Goal: Task Accomplishment & Management: Manage account settings

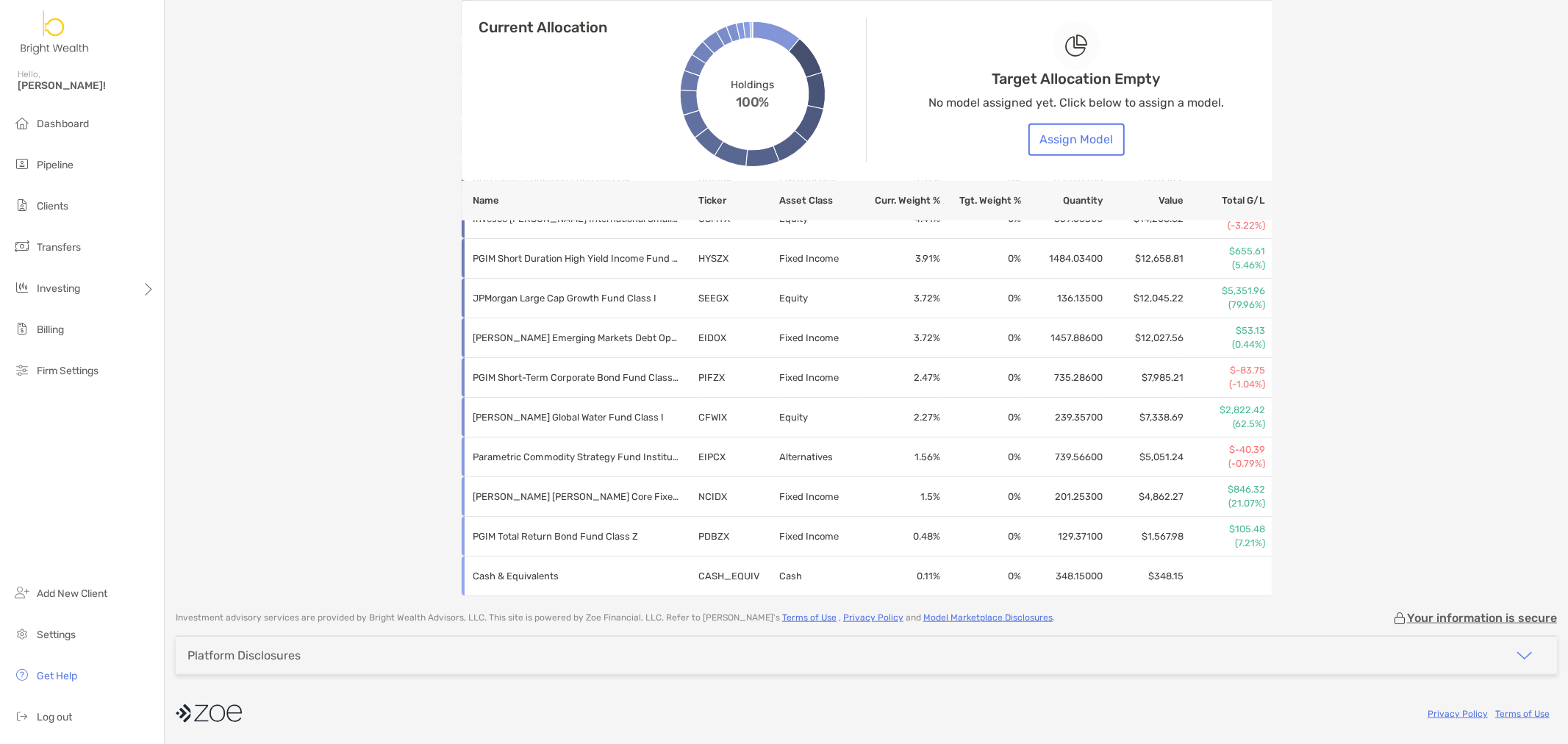
scroll to position [996, 0]
click at [94, 135] on li "Dashboard" at bounding box center [82, 124] width 164 height 30
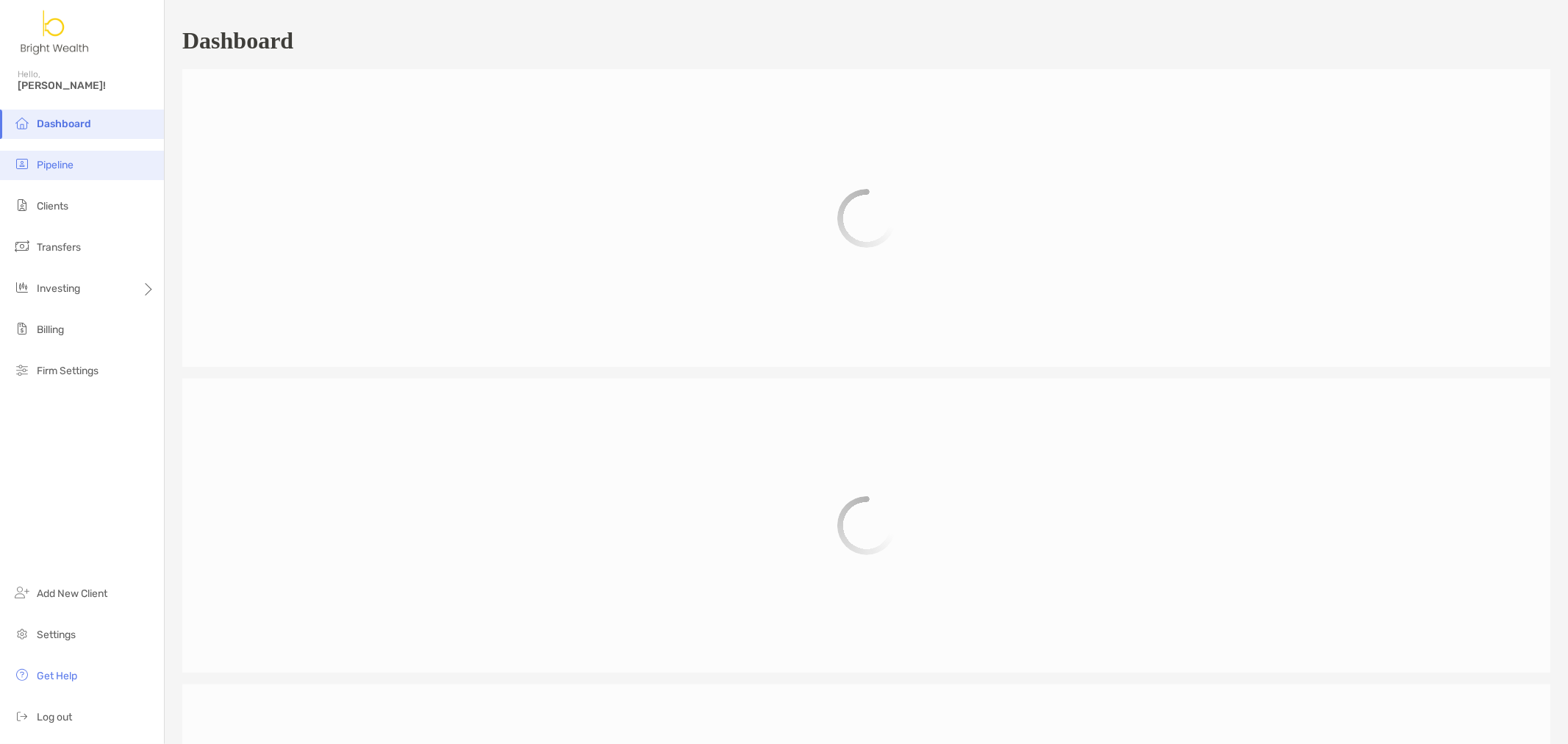
click at [54, 174] on li "Pipeline" at bounding box center [82, 166] width 164 height 30
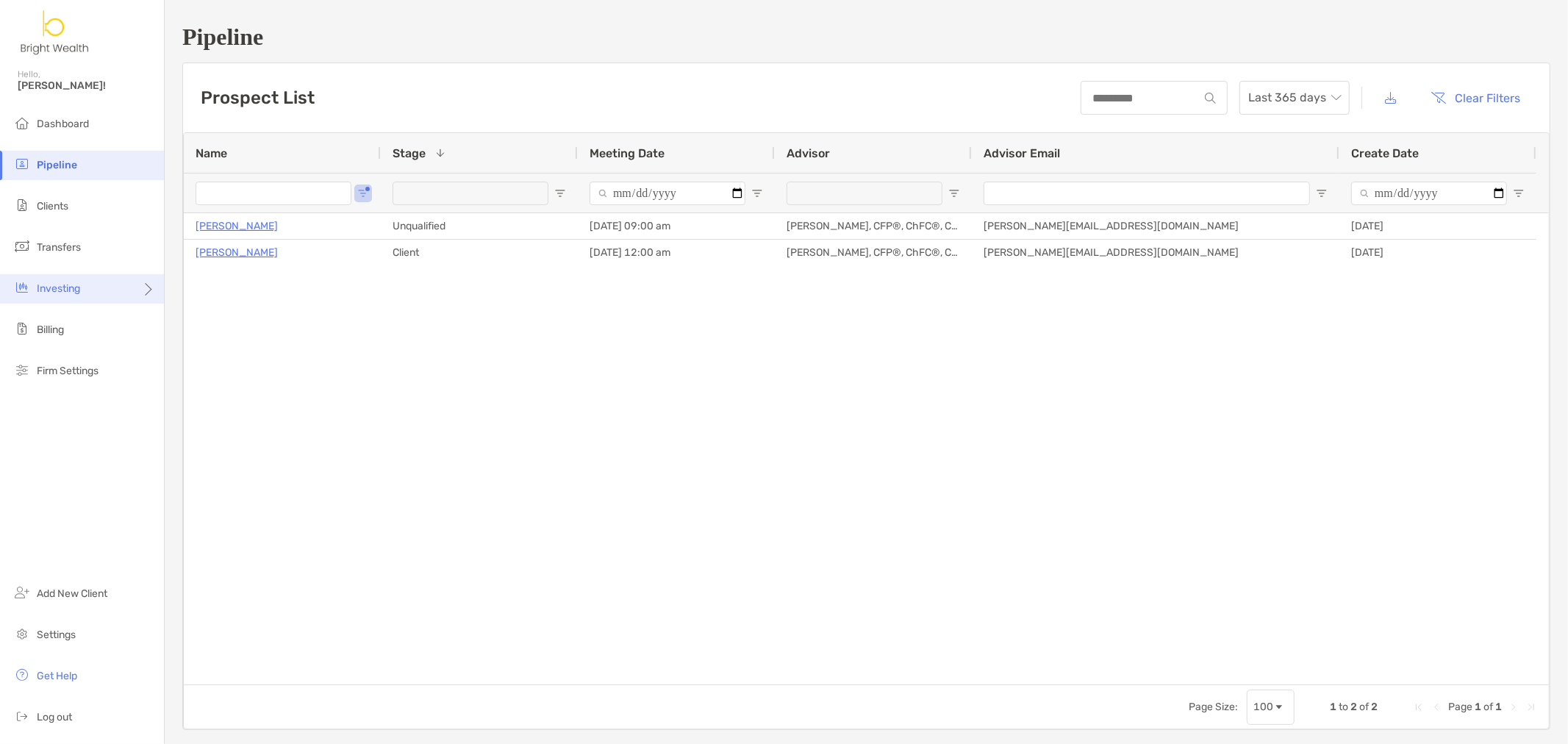
type input "*******"
click at [554, 192] on button "Open Filter Menu" at bounding box center [560, 193] width 12 height 12
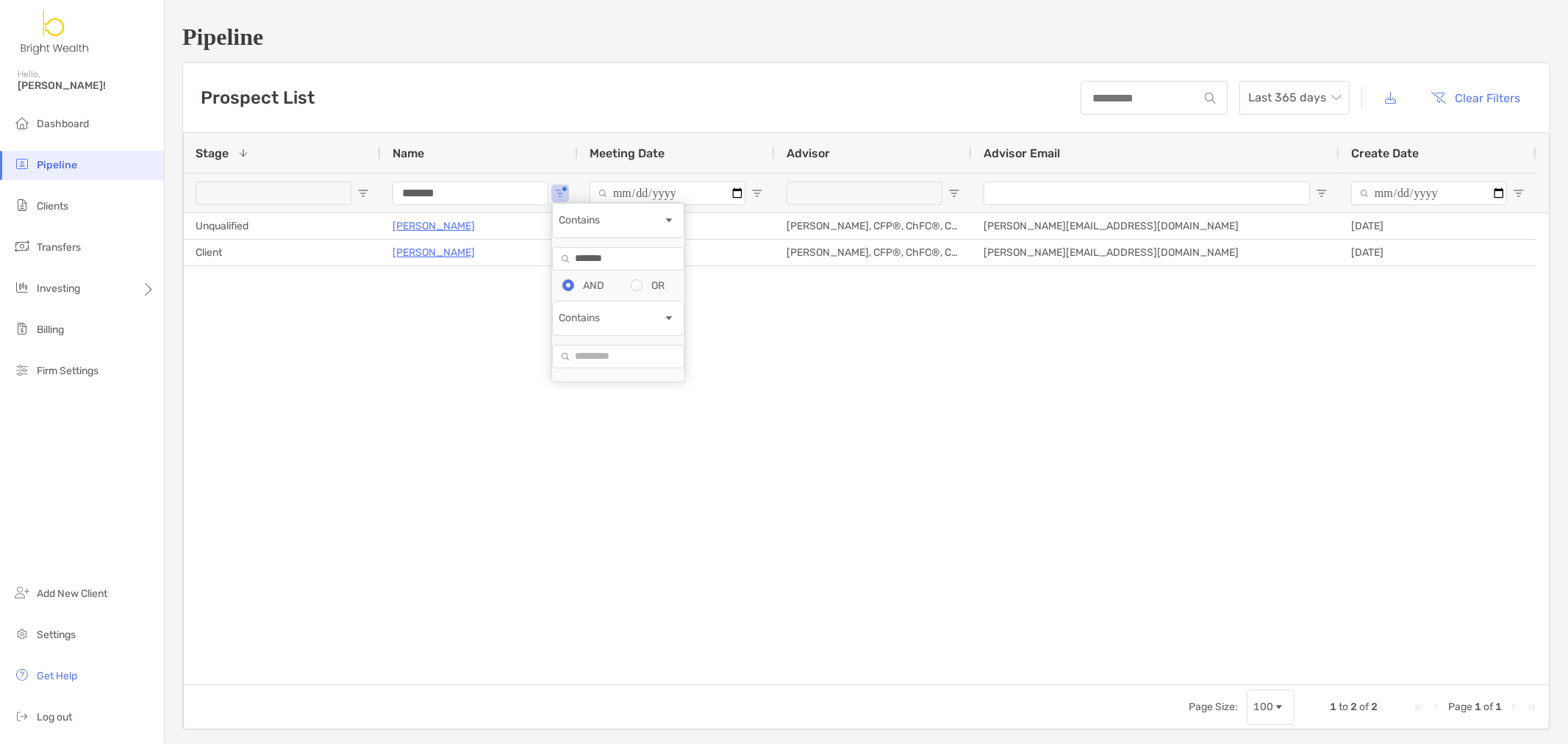
drag, startPoint x: 630, startPoint y: 274, endPoint x: 332, endPoint y: 210, distance: 304.8
click at [340, 217] on div "Name Stage 1 Meeting Date Advisor Advisor Email Create Date ******* Cynthia Rey…" at bounding box center [866, 430] width 1366 height 597
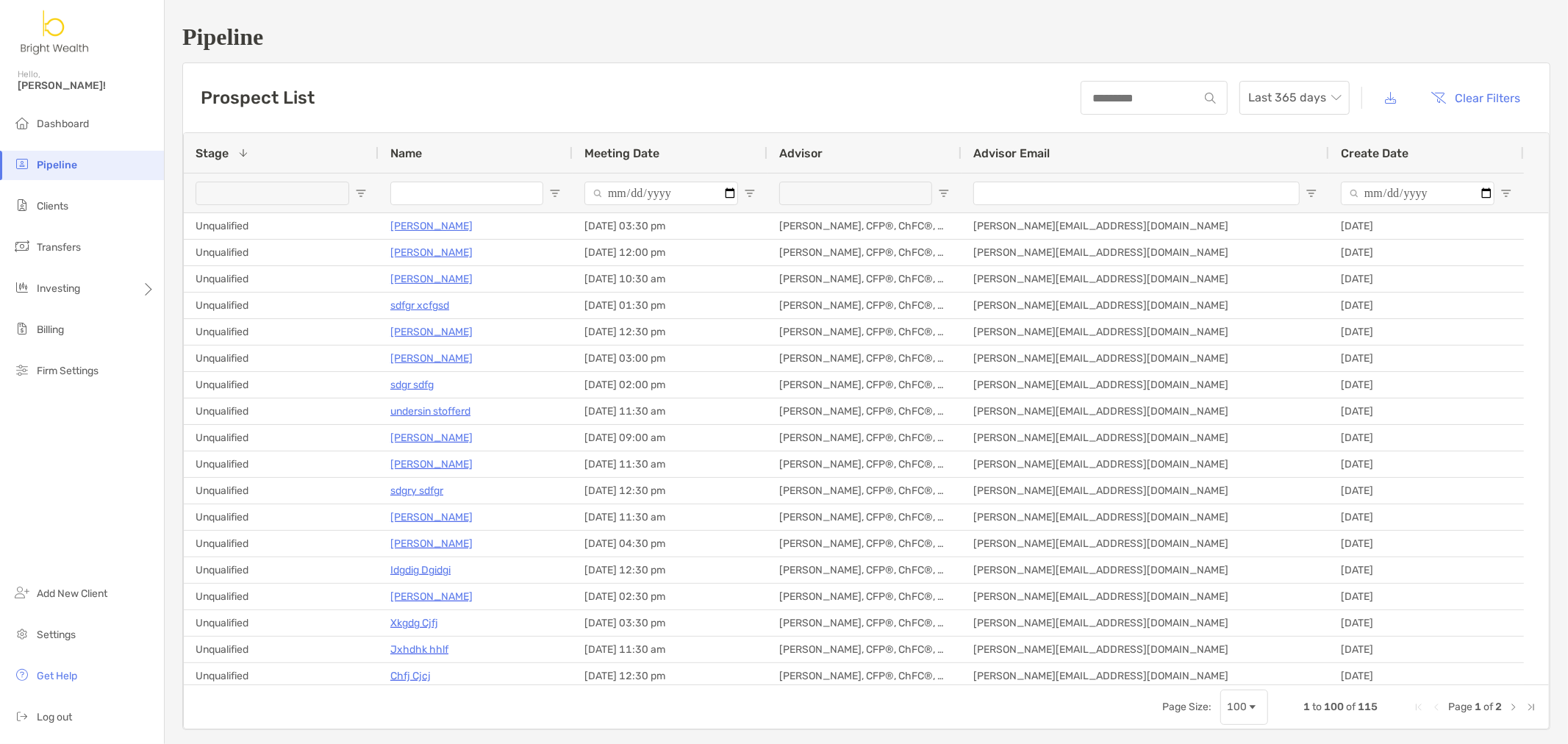
click at [545, 187] on div at bounding box center [475, 192] width 194 height 40
click at [558, 199] on div at bounding box center [475, 192] width 194 height 40
click at [549, 194] on span "Open Filter Menu" at bounding box center [554, 193] width 12 height 12
click at [655, 226] on div "Contains" at bounding box center [605, 220] width 104 height 13
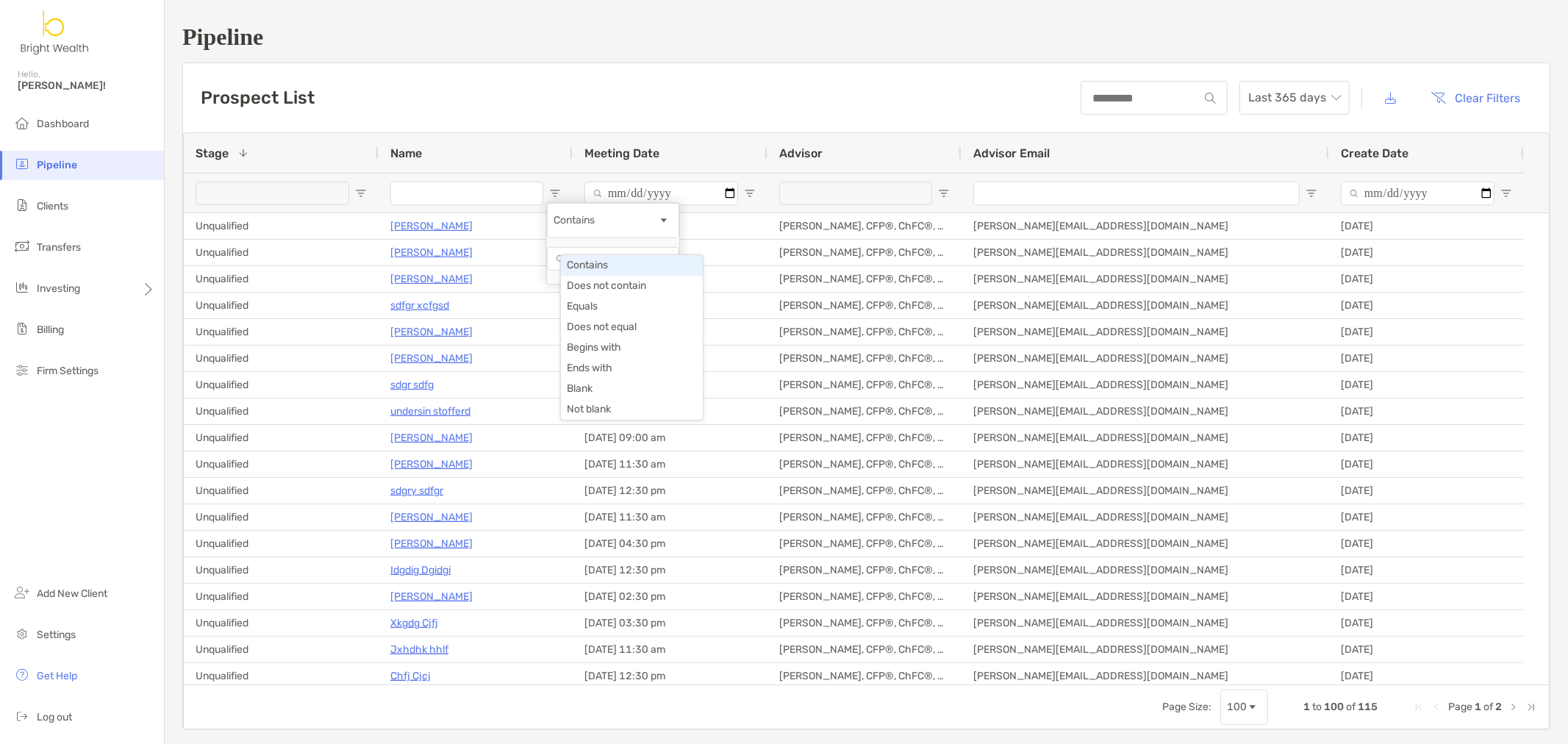
click at [655, 238] on div "Contains" at bounding box center [612, 220] width 132 height 35
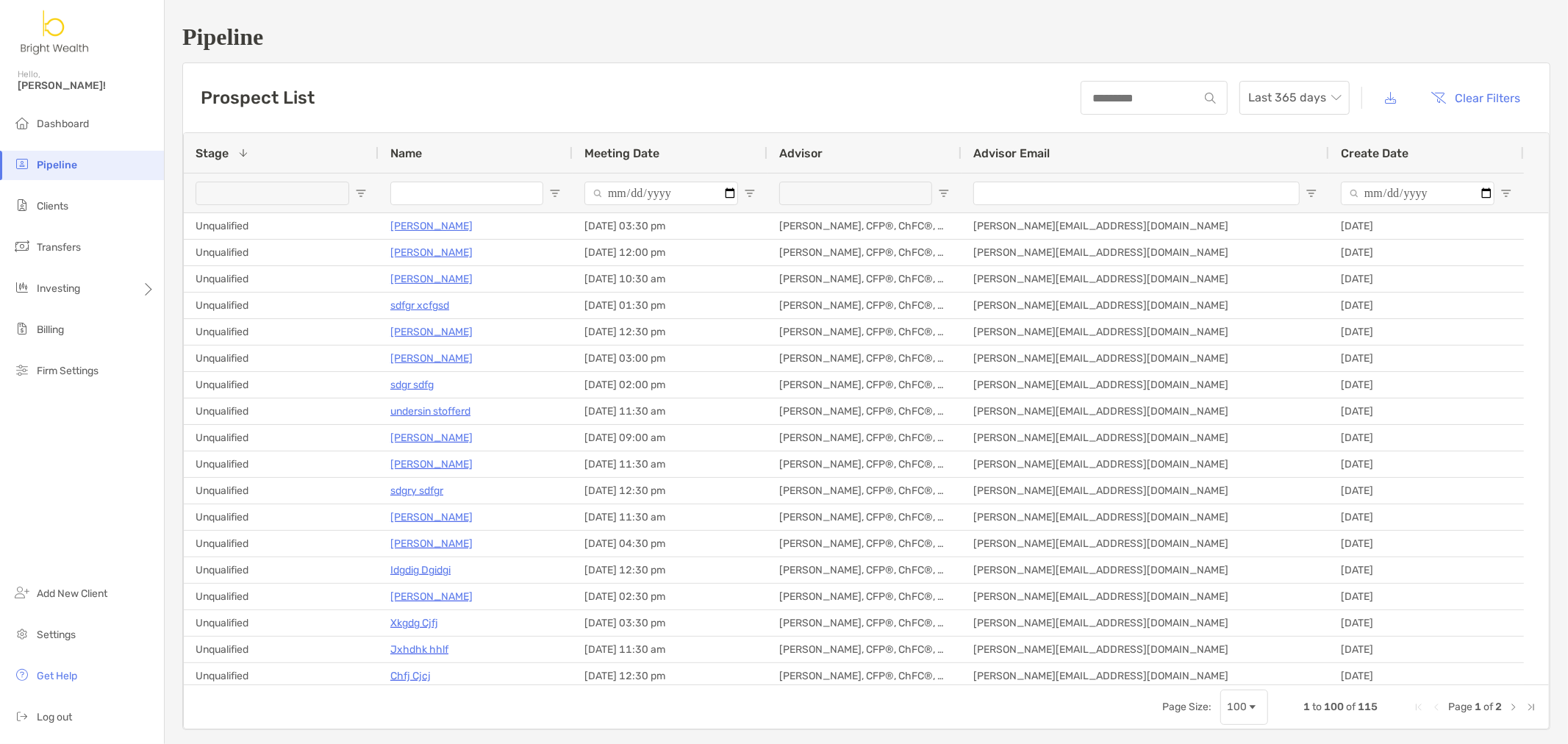
click at [546, 93] on div "Prospect List Last 365 days Clear Filters" at bounding box center [866, 98] width 1366 height 69
click at [351, 196] on div at bounding box center [281, 192] width 195 height 40
click at [353, 196] on div at bounding box center [281, 192] width 195 height 40
click at [355, 194] on span "Open Filter Menu" at bounding box center [361, 193] width 12 height 12
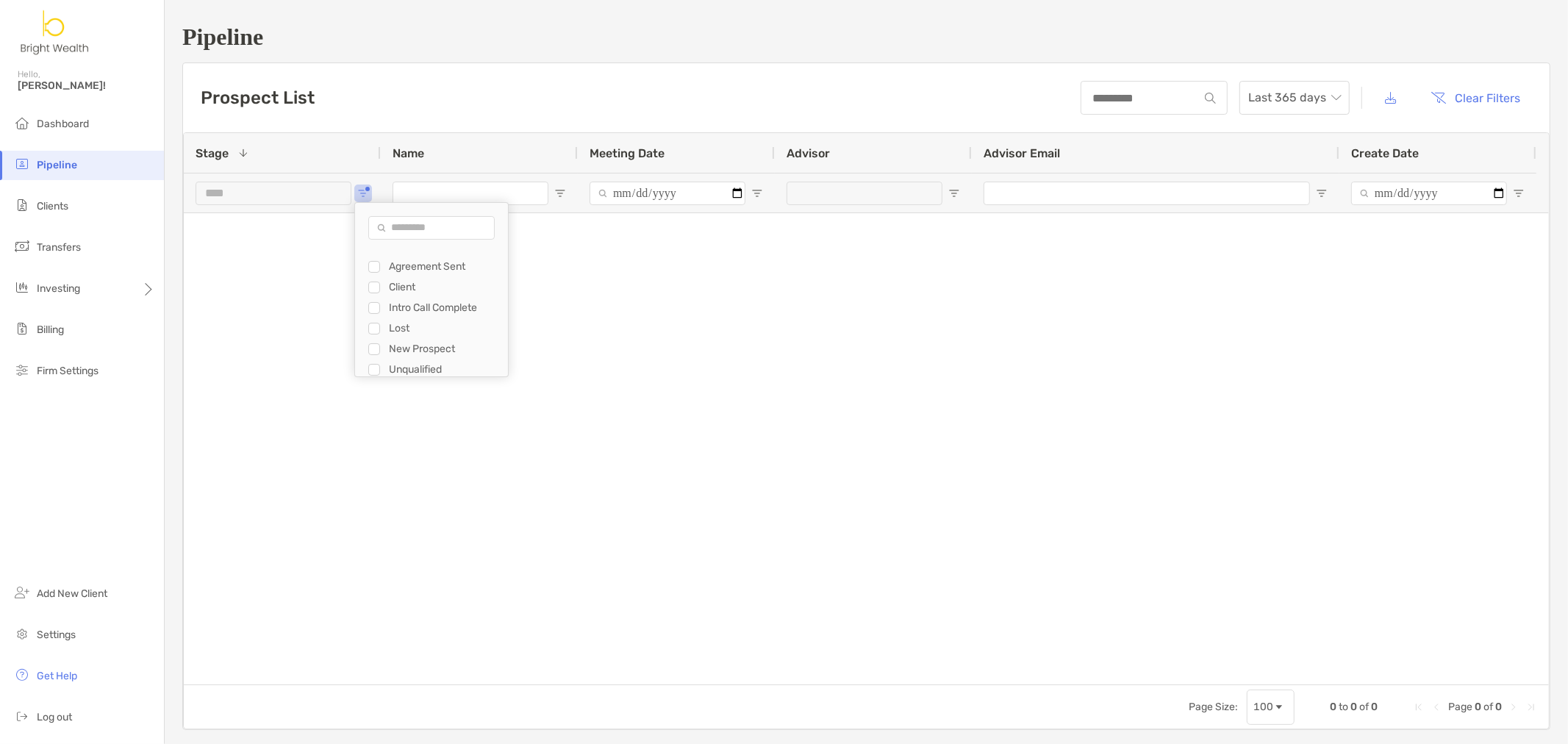
scroll to position [20, 0]
type input "**********"
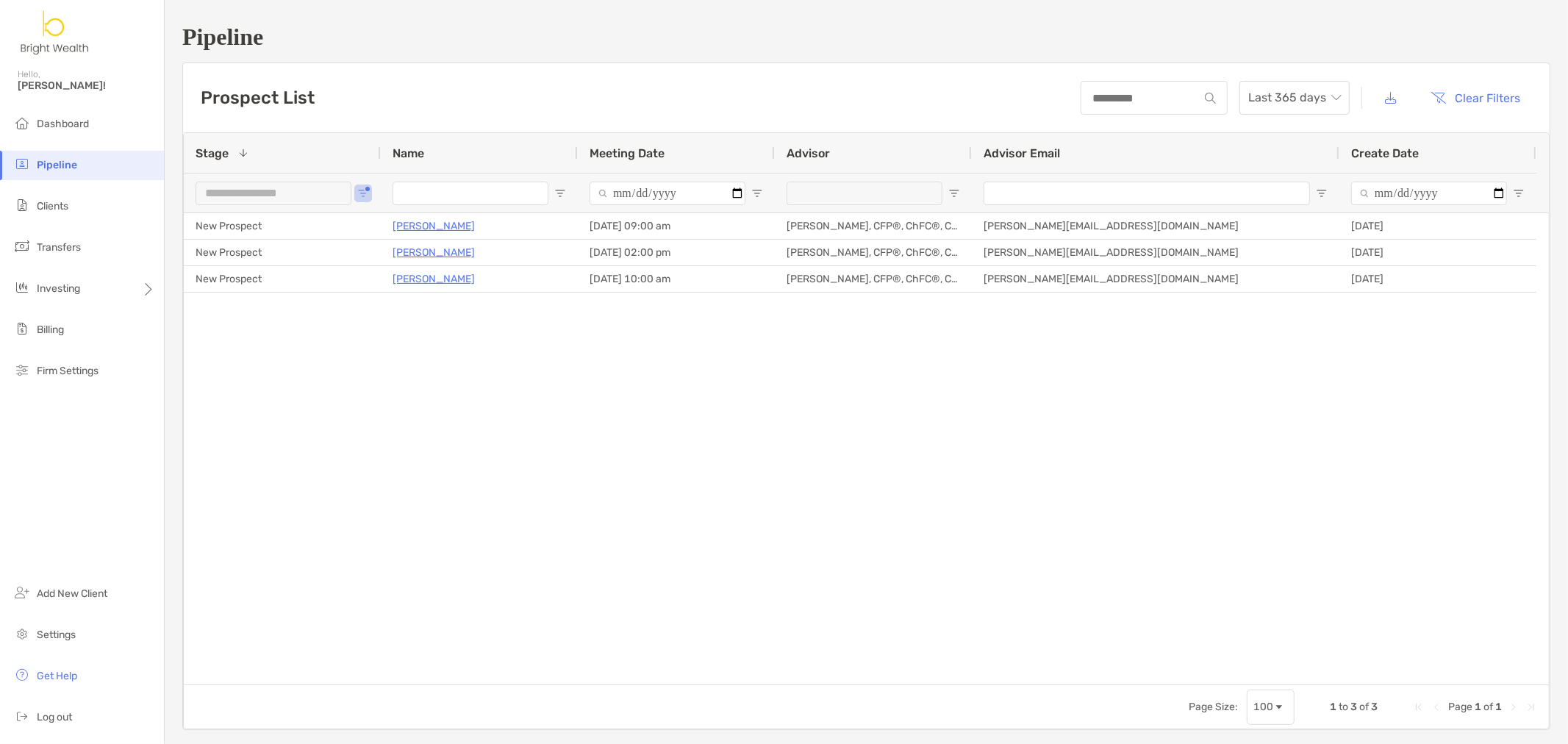
click at [655, 348] on div "New Prospect Kelly Nicholas 09/12/2025 - 09:00 am Henry Hoang, CFP®, ChFC®, CLU…" at bounding box center [866, 449] width 1365 height 471
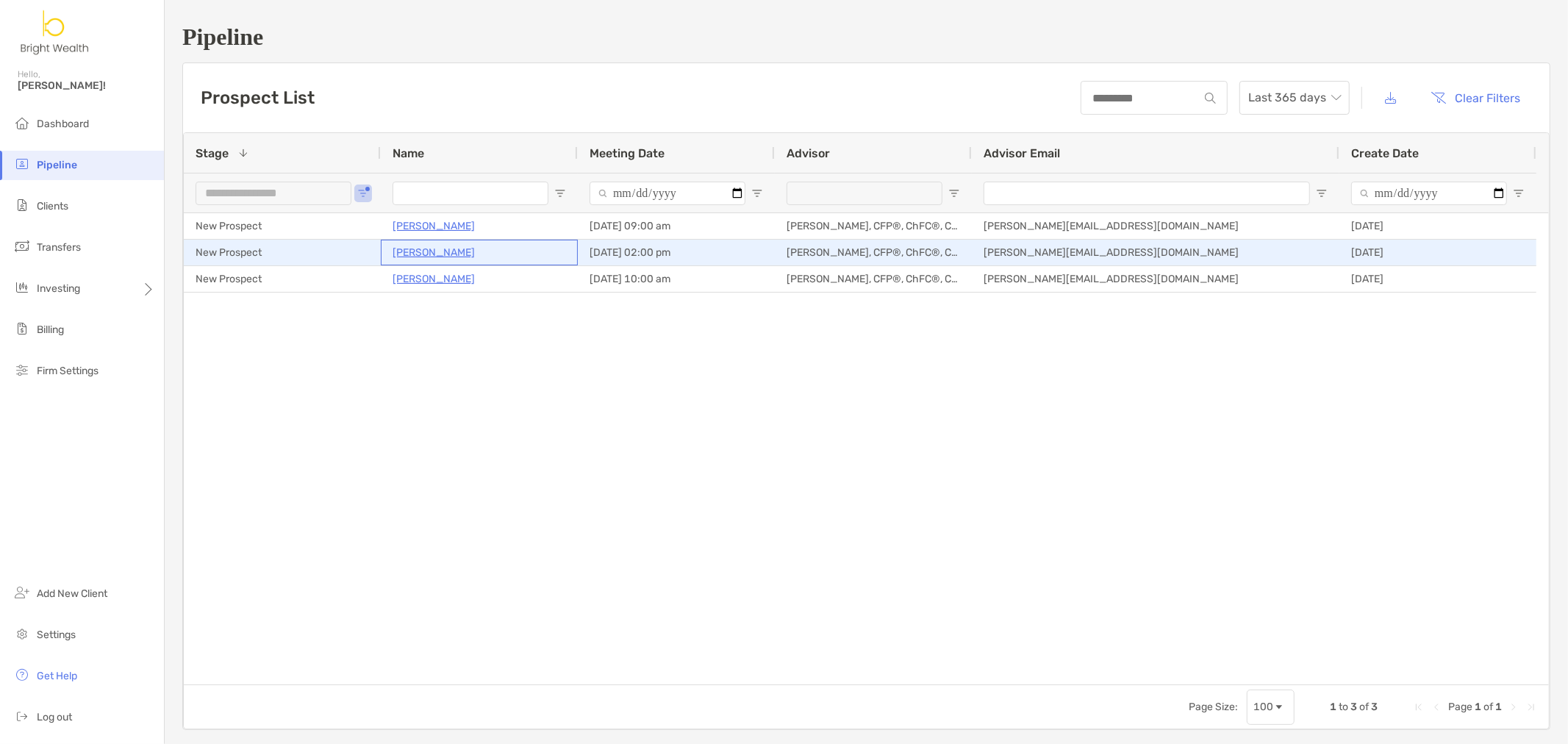
click at [424, 248] on p "Jae Nguyen" at bounding box center [433, 252] width 82 height 18
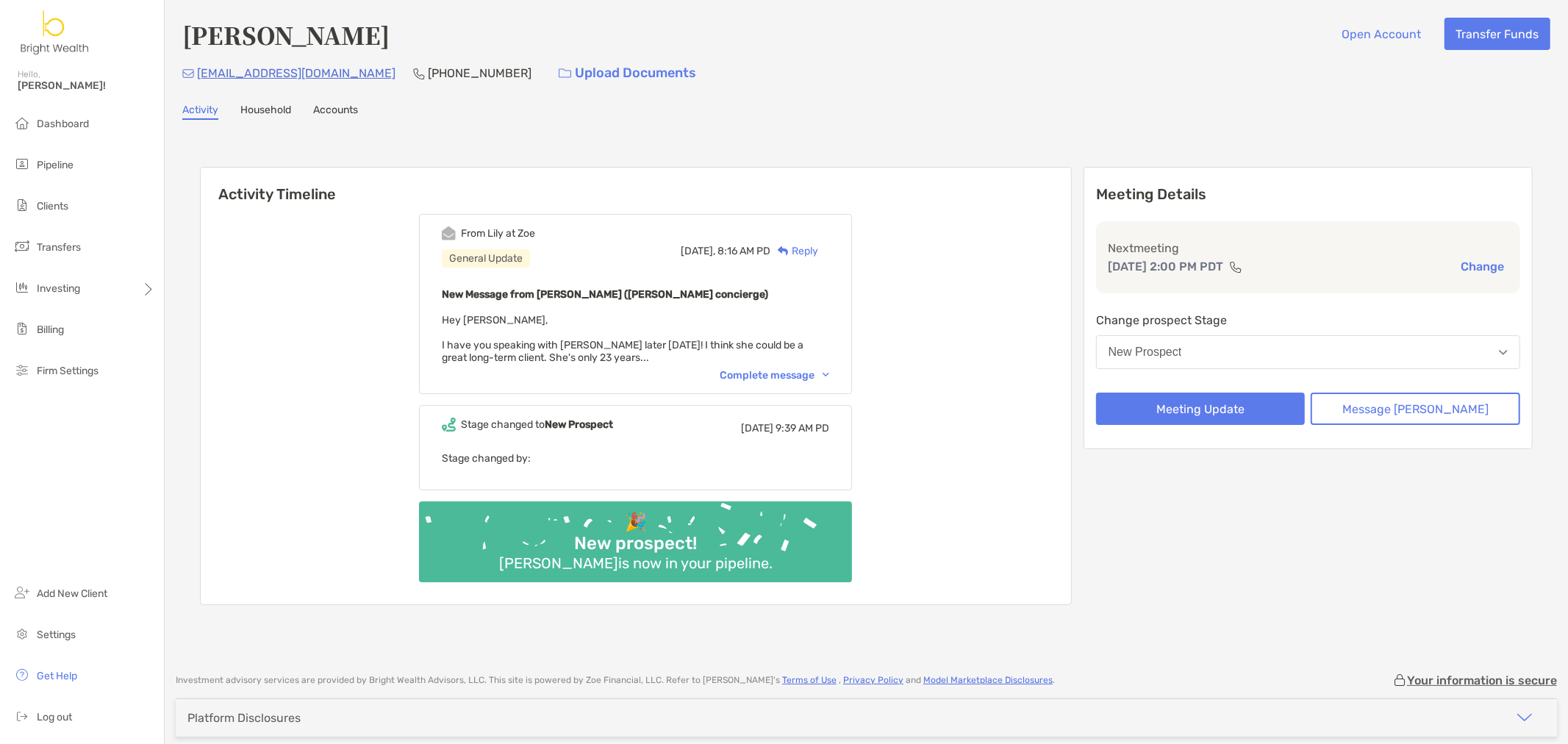
click at [824, 375] on div "Complete message" at bounding box center [774, 376] width 109 height 13
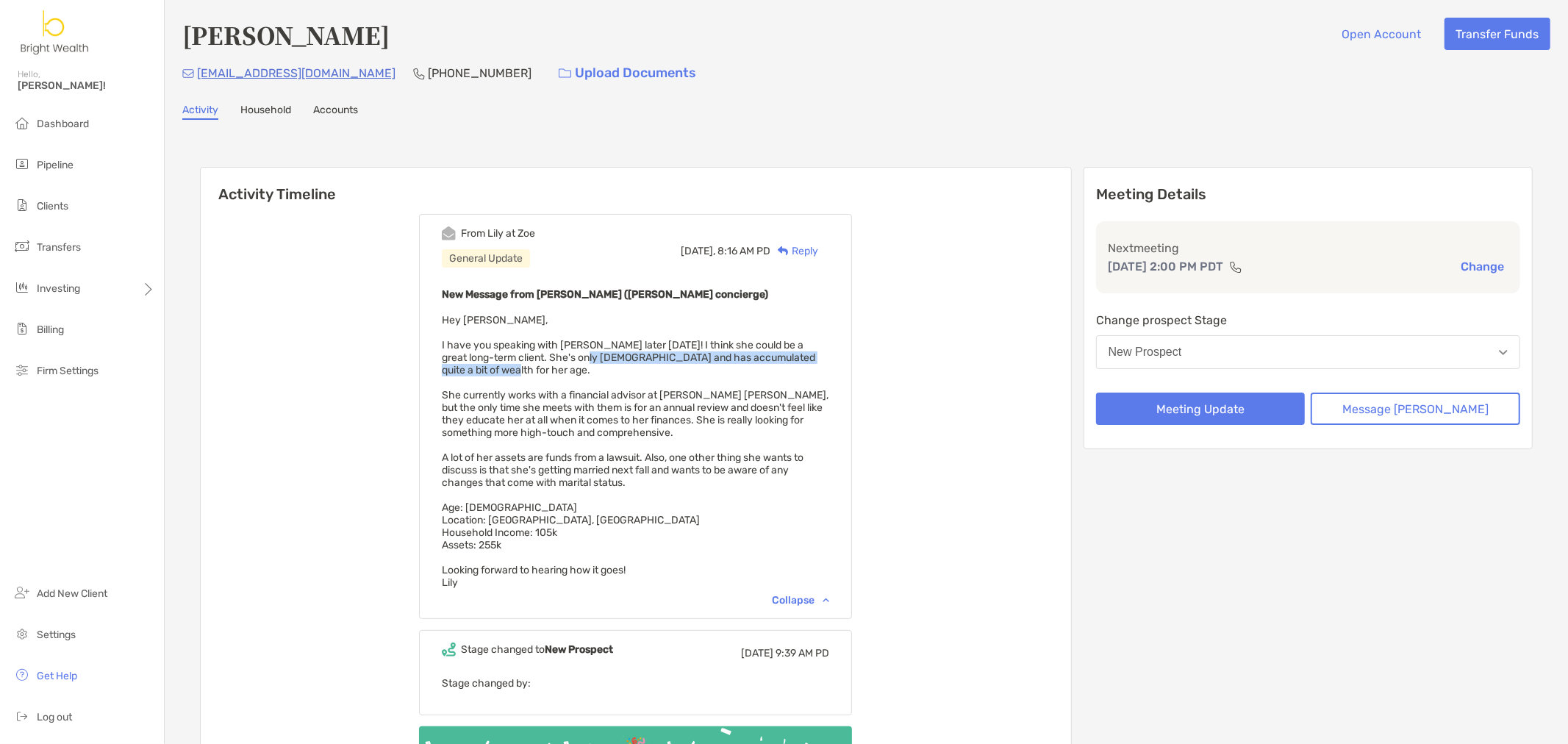
drag, startPoint x: 583, startPoint y: 351, endPoint x: 739, endPoint y: 368, distance: 156.9
click at [739, 368] on div "New Message from Lily Kraus (Zoe concierge) Hey Henry, I have you speaking with…" at bounding box center [635, 437] width 387 height 304
drag, startPoint x: 483, startPoint y: 541, endPoint x: 571, endPoint y: 545, distance: 88.1
click at [571, 545] on div "New Message from Lily Kraus (Zoe concierge) Hey Henry, I have you speaking with…" at bounding box center [635, 437] width 387 height 304
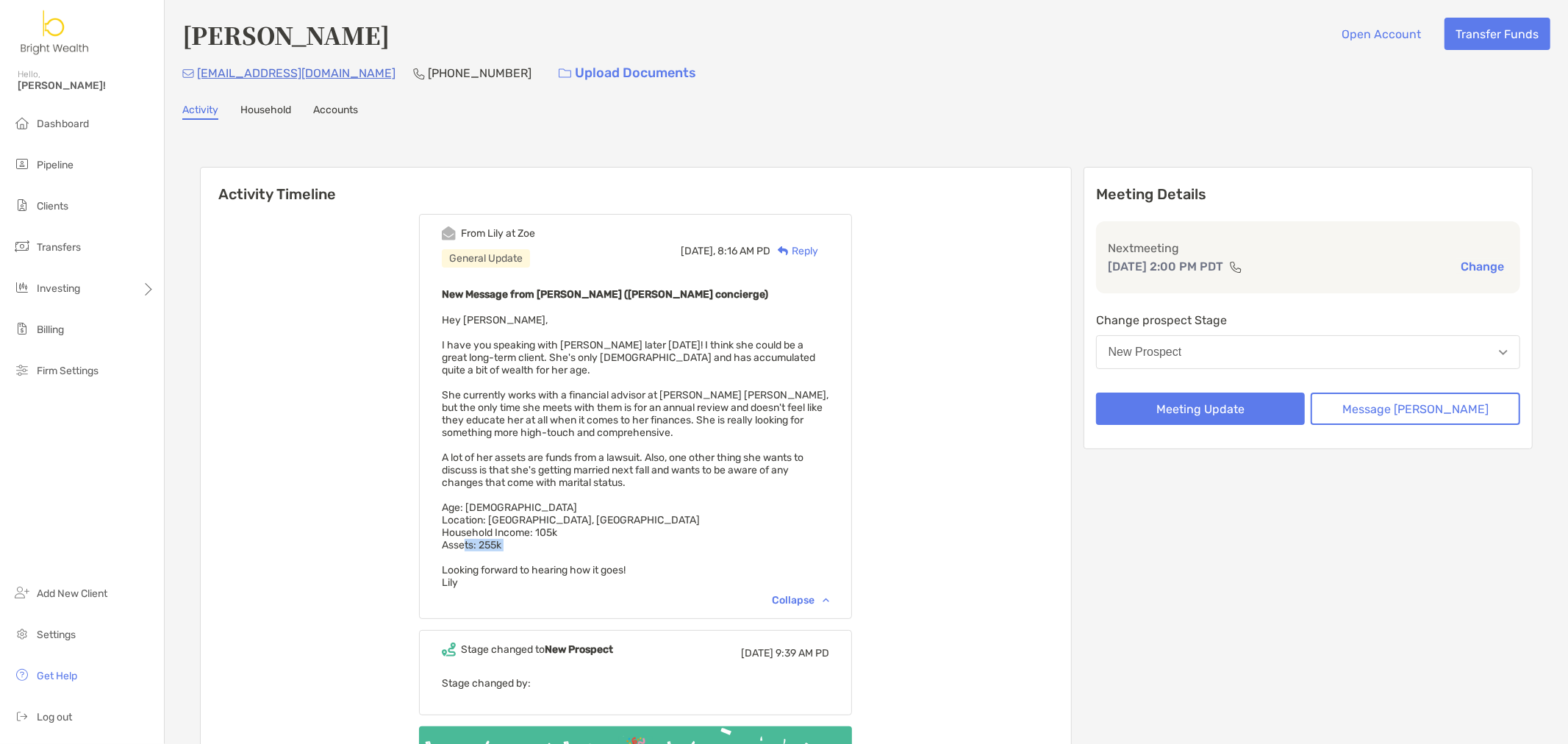
click at [571, 545] on div "New Message from Lily Kraus (Zoe concierge) Hey Henry, I have you speaking with…" at bounding box center [635, 437] width 387 height 304
drag, startPoint x: 513, startPoint y: 463, endPoint x: 730, endPoint y: 469, distance: 217.1
click at [694, 460] on span "Hey Henry, I have you speaking with Jae later today! I think she could be a gre…" at bounding box center [635, 451] width 386 height 275
click at [741, 473] on div "New Message from Lily Kraus (Zoe concierge) Hey Henry, I have you speaking with…" at bounding box center [635, 437] width 387 height 304
drag, startPoint x: 633, startPoint y: 341, endPoint x: 825, endPoint y: 379, distance: 195.7
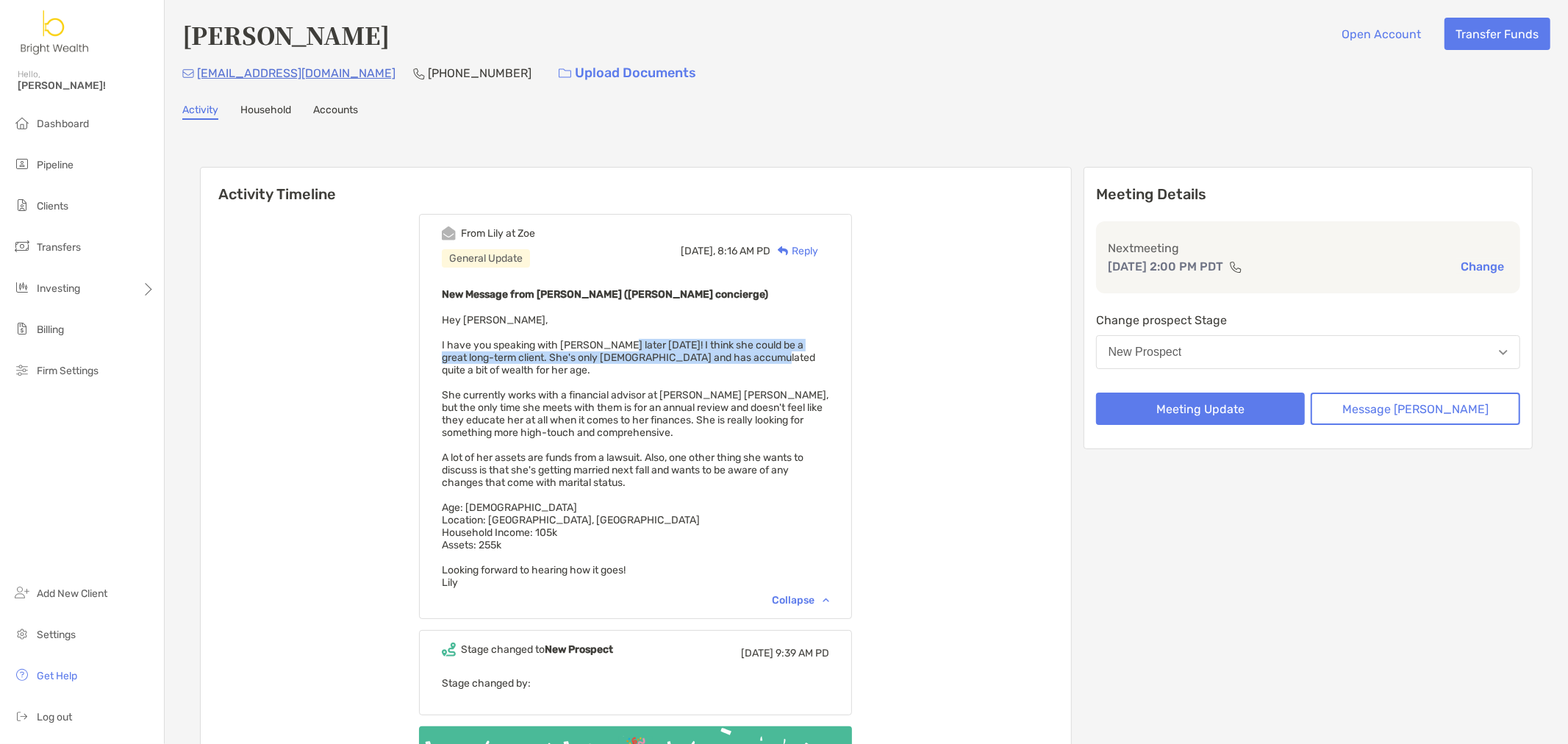
click at [759, 358] on span "Hey Henry, I have you speaking with Jae later today! I think she could be a gre…" at bounding box center [635, 451] width 386 height 275
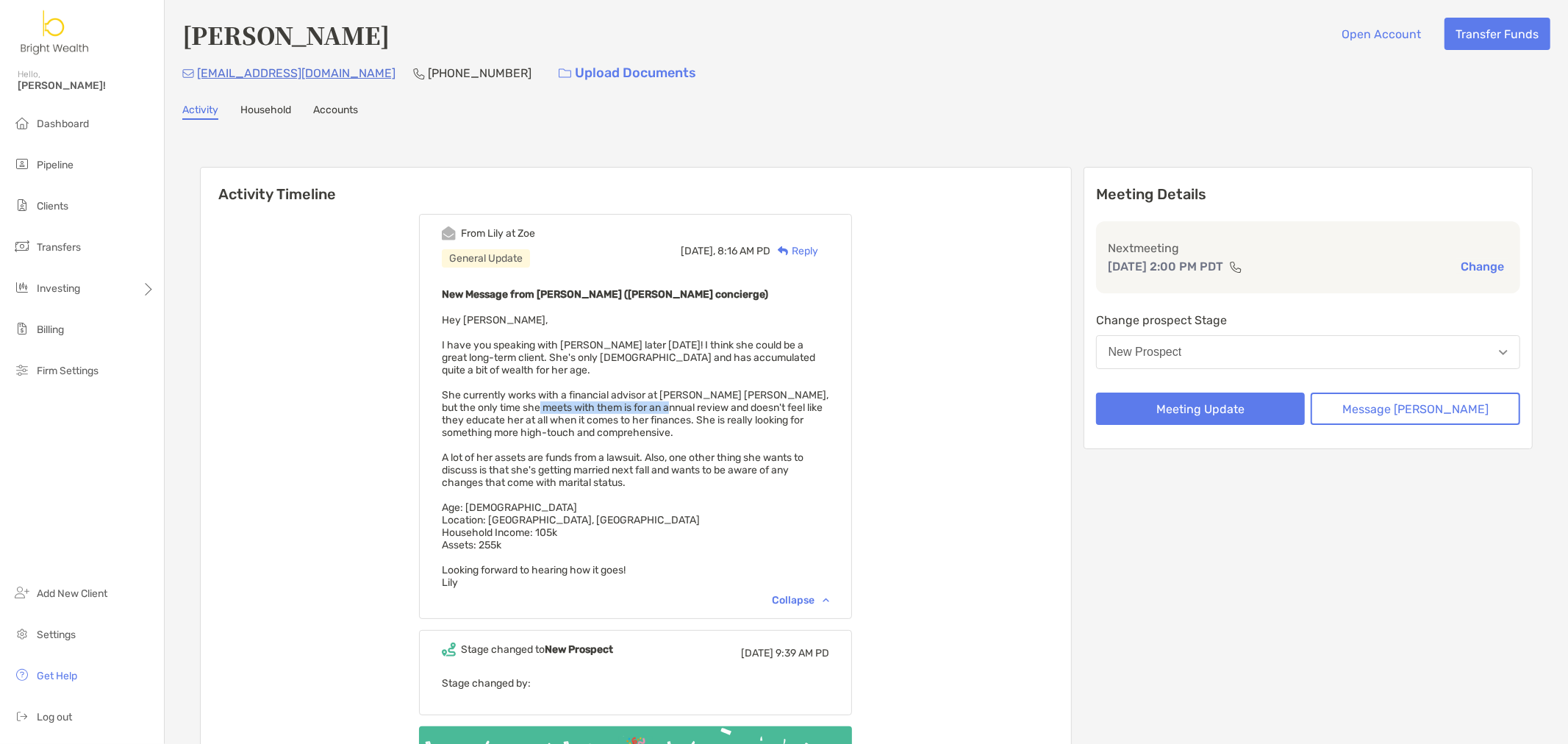
drag, startPoint x: 546, startPoint y: 401, endPoint x: 818, endPoint y: 414, distance: 272.3
click at [680, 406] on span "Hey Henry, I have you speaking with Jae later today! I think she could be a gre…" at bounding box center [635, 451] width 386 height 275
click at [907, 412] on div "From Lily at Zoe General Update Today, 8:16 AM PD Reply New Message from Lily K…" at bounding box center [636, 516] width 870 height 627
drag, startPoint x: 508, startPoint y: 511, endPoint x: 605, endPoint y: 513, distance: 97.0
click at [605, 513] on div "New Message from Lily Kraus (Zoe concierge) Hey Henry, I have you speaking with…" at bounding box center [635, 437] width 387 height 304
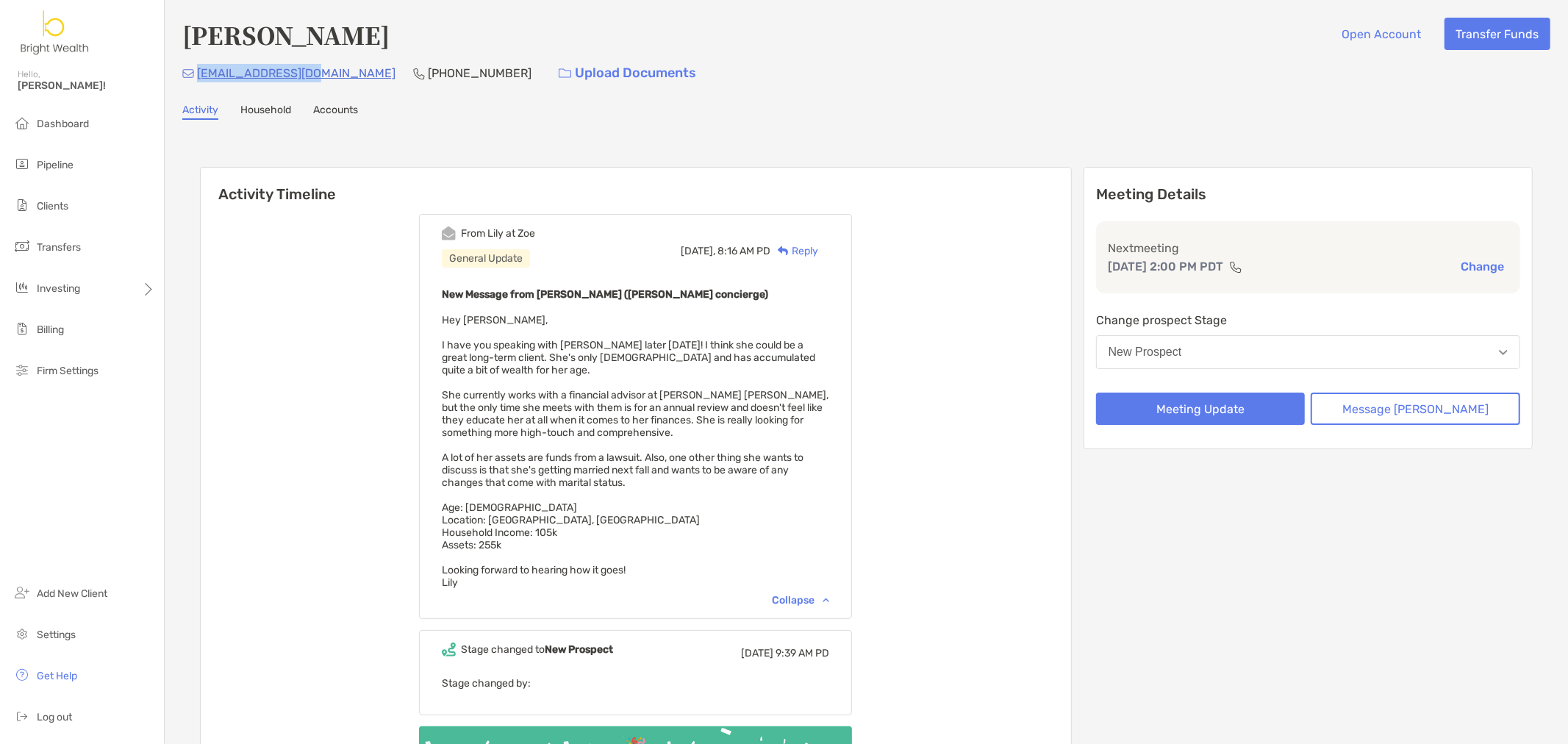
drag, startPoint x: 318, startPoint y: 70, endPoint x: 196, endPoint y: 77, distance: 122.2
click at [196, 77] on div "judy1233@yahoo.com (916) 914-4073 Upload Documents" at bounding box center [866, 73] width 1368 height 31
copy p "judy1233@yahoo.com"
click at [985, 286] on div "From Lily at Zoe General Update Today, 8:16 AM PD Reply New Message from Lily K…" at bounding box center [636, 516] width 870 height 627
click at [702, 128] on div "Jae Nguyen Open Account Transfer Funds judy1233@yahoo.com (916) 914-4073 Upload…" at bounding box center [867, 442] width 1403 height 884
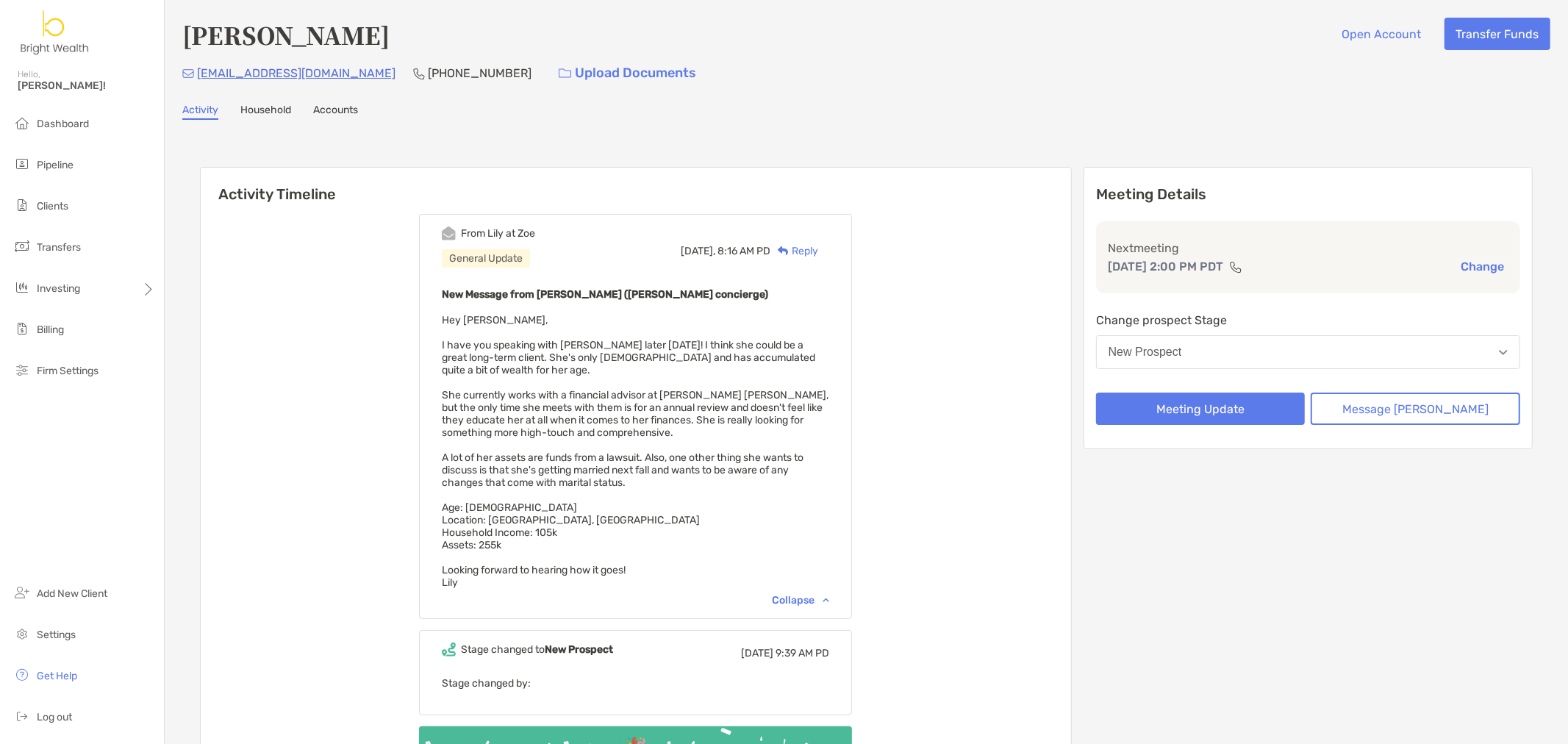
click at [1023, 592] on div "From Lily at Zoe General Update Today, 8:16 AM PD Reply New Message from Lily K…" at bounding box center [636, 516] width 870 height 627
click at [898, 328] on div "From Lily at Zoe General Update Today, 8:16 AM PD Reply New Message from Lily K…" at bounding box center [636, 516] width 870 height 627
click at [1229, 412] on button "Meeting Update" at bounding box center [1200, 408] width 210 height 32
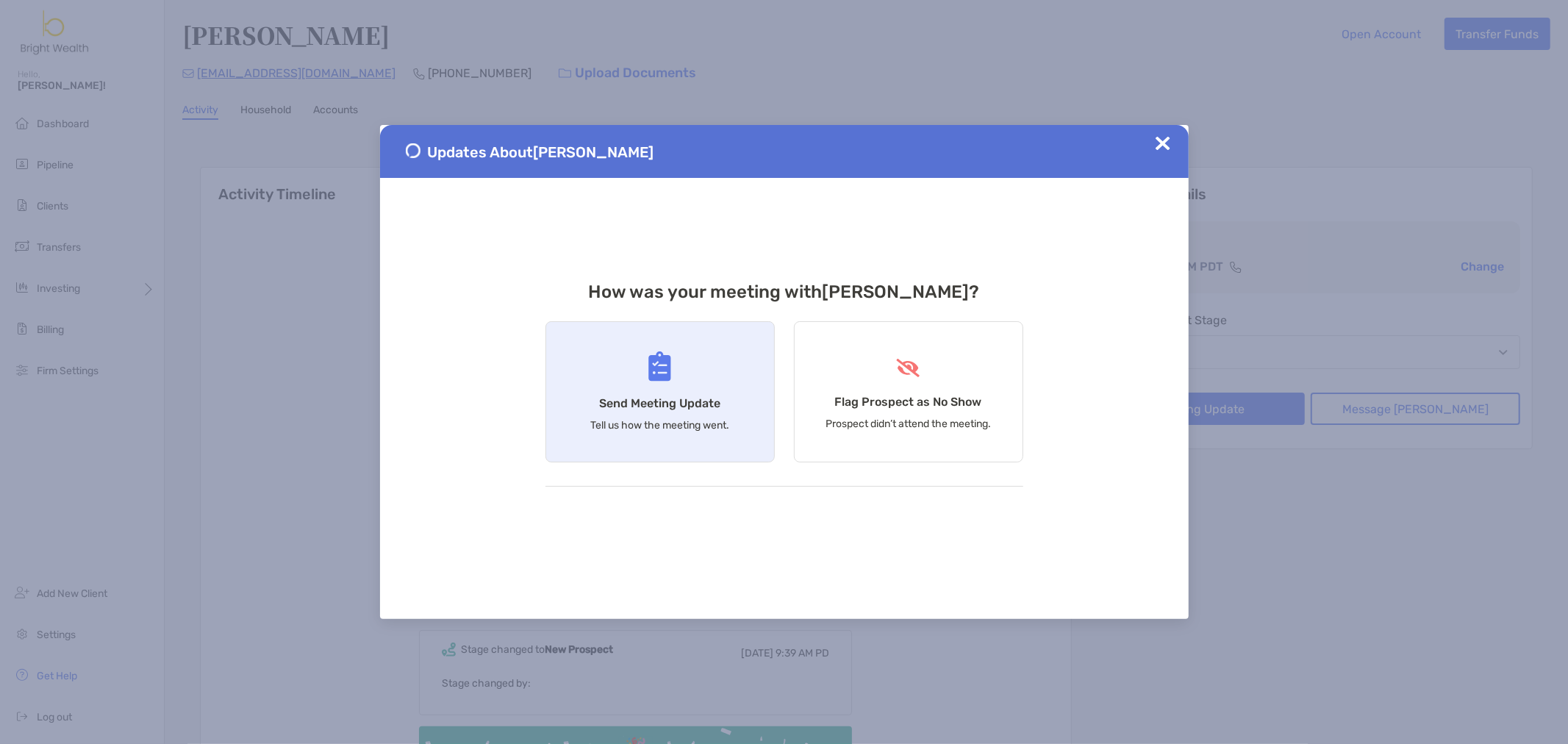
click at [644, 390] on div "Send Meeting Update Tell us how the meeting went." at bounding box center [659, 392] width 229 height 141
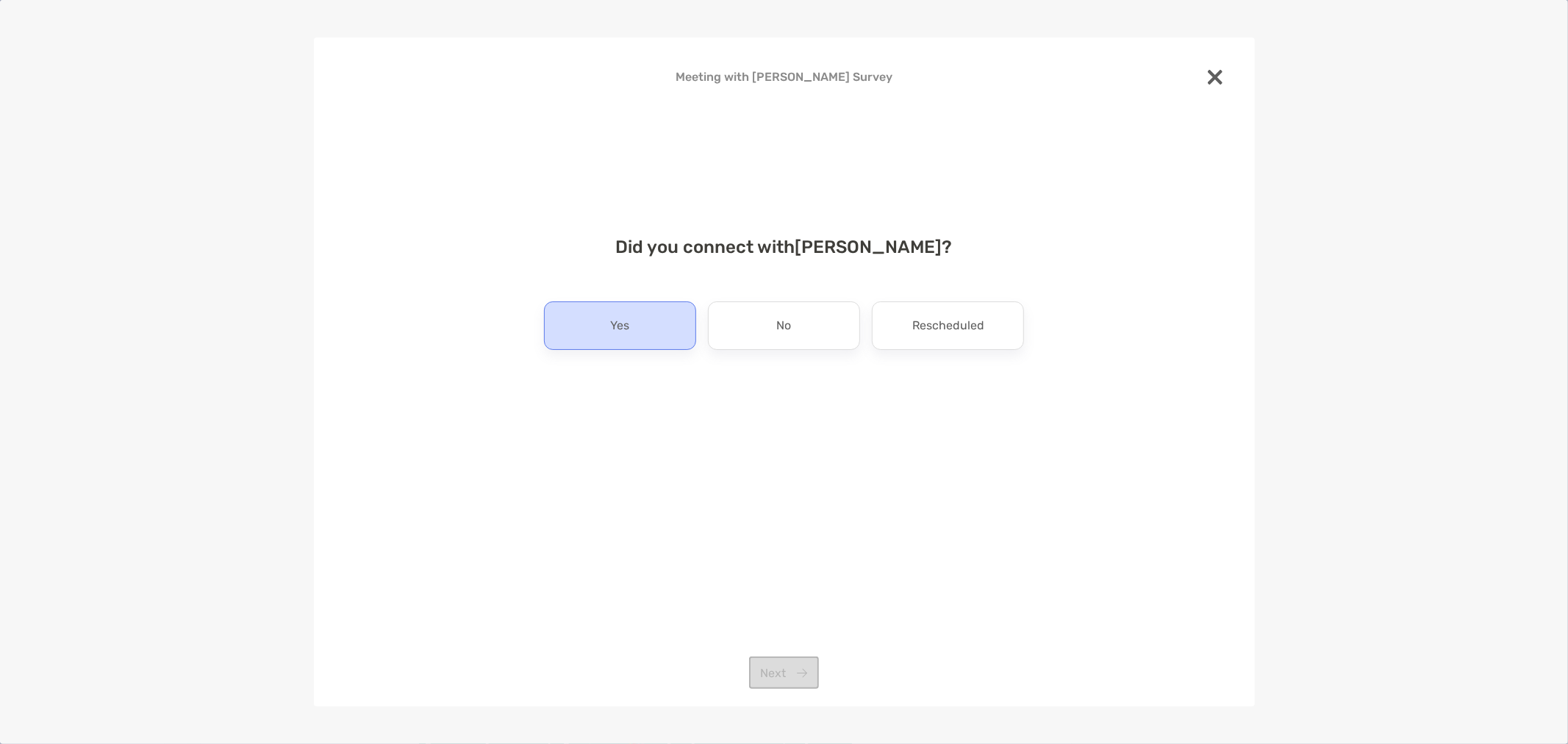
click at [670, 324] on div "Yes" at bounding box center [619, 325] width 152 height 49
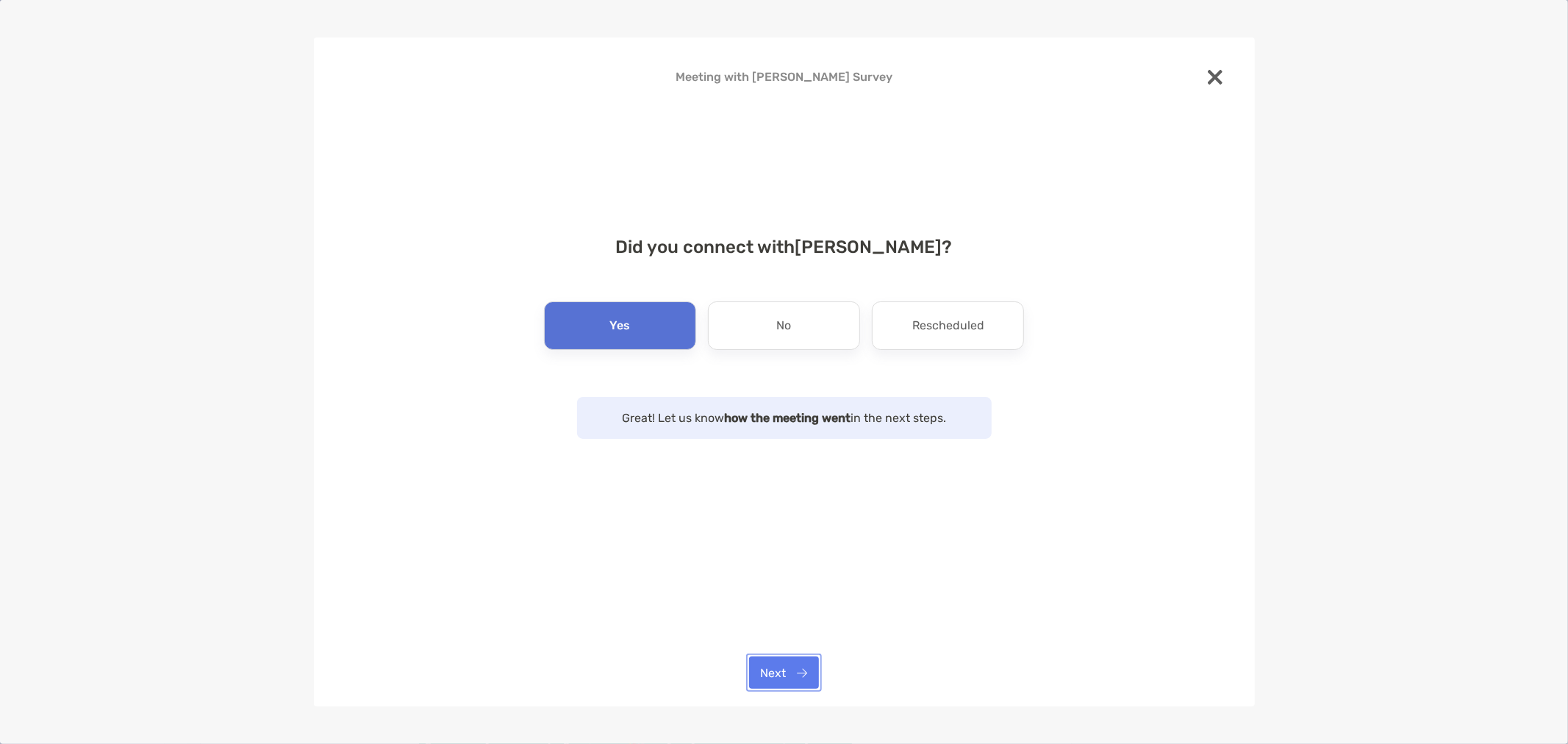
click at [780, 679] on button "Next" at bounding box center [784, 672] width 70 height 32
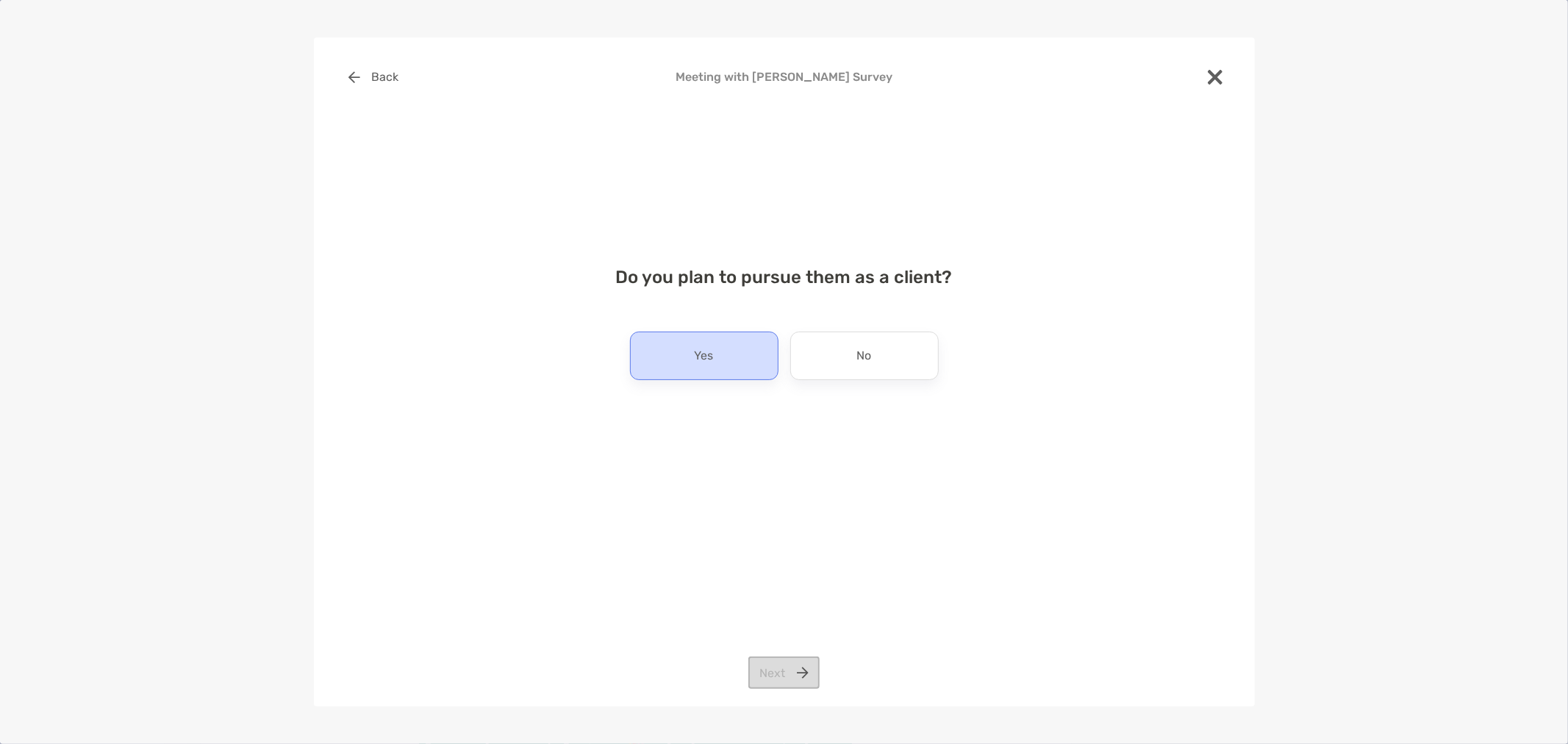
click at [730, 358] on div "Yes" at bounding box center [704, 356] width 149 height 49
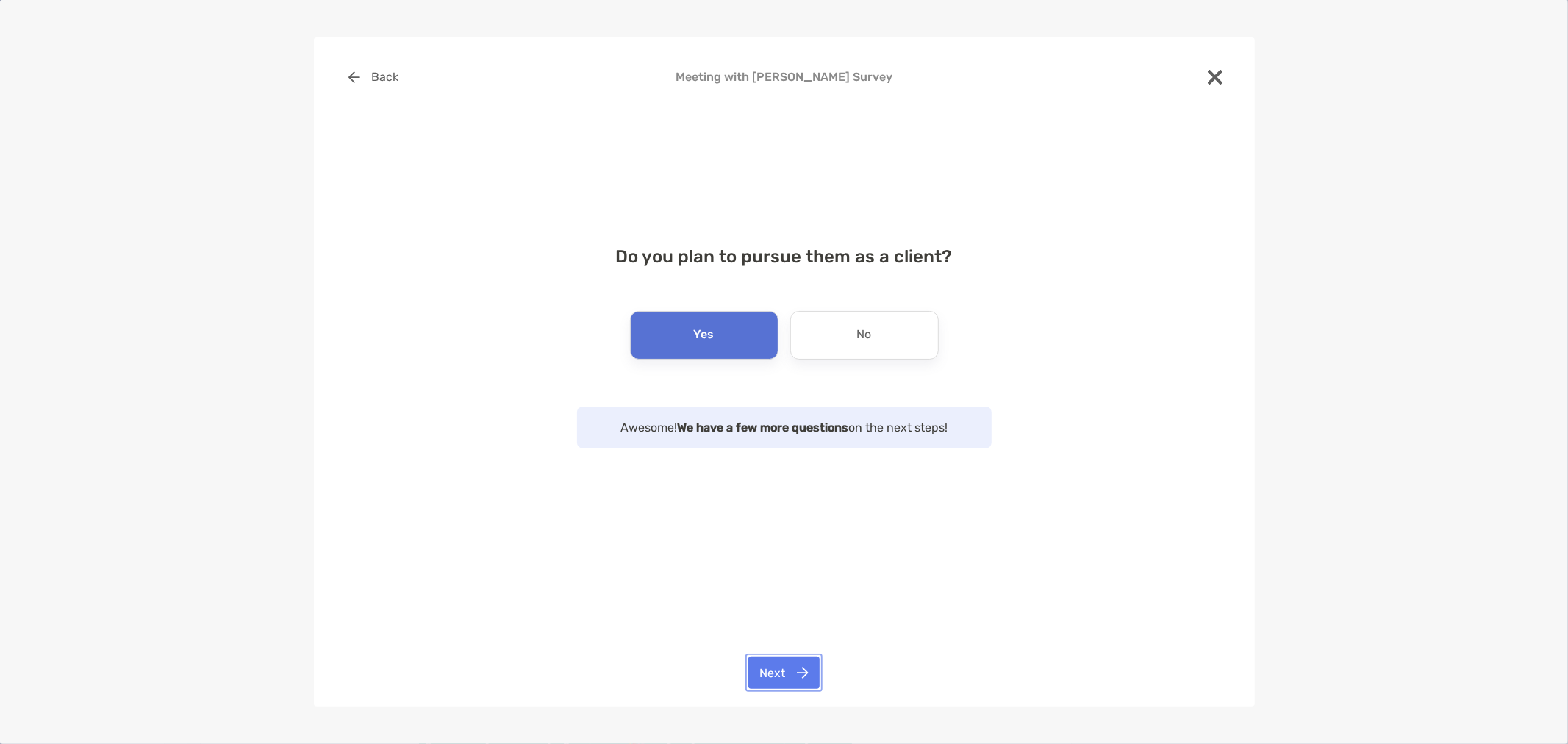
click at [781, 674] on button "Next" at bounding box center [784, 672] width 71 height 32
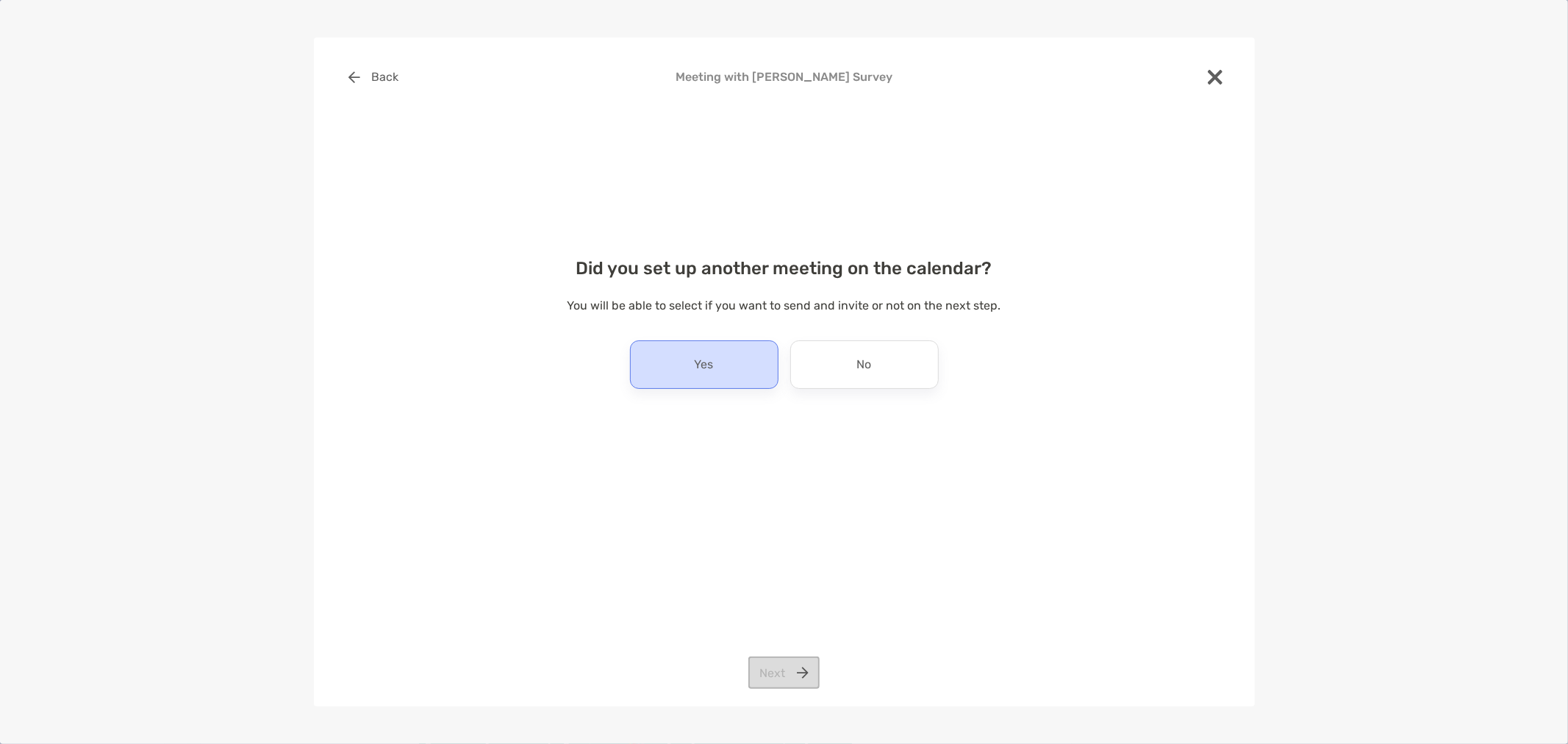
click at [708, 372] on p "Yes" at bounding box center [704, 365] width 19 height 23
click at [776, 666] on button "Next" at bounding box center [784, 672] width 71 height 32
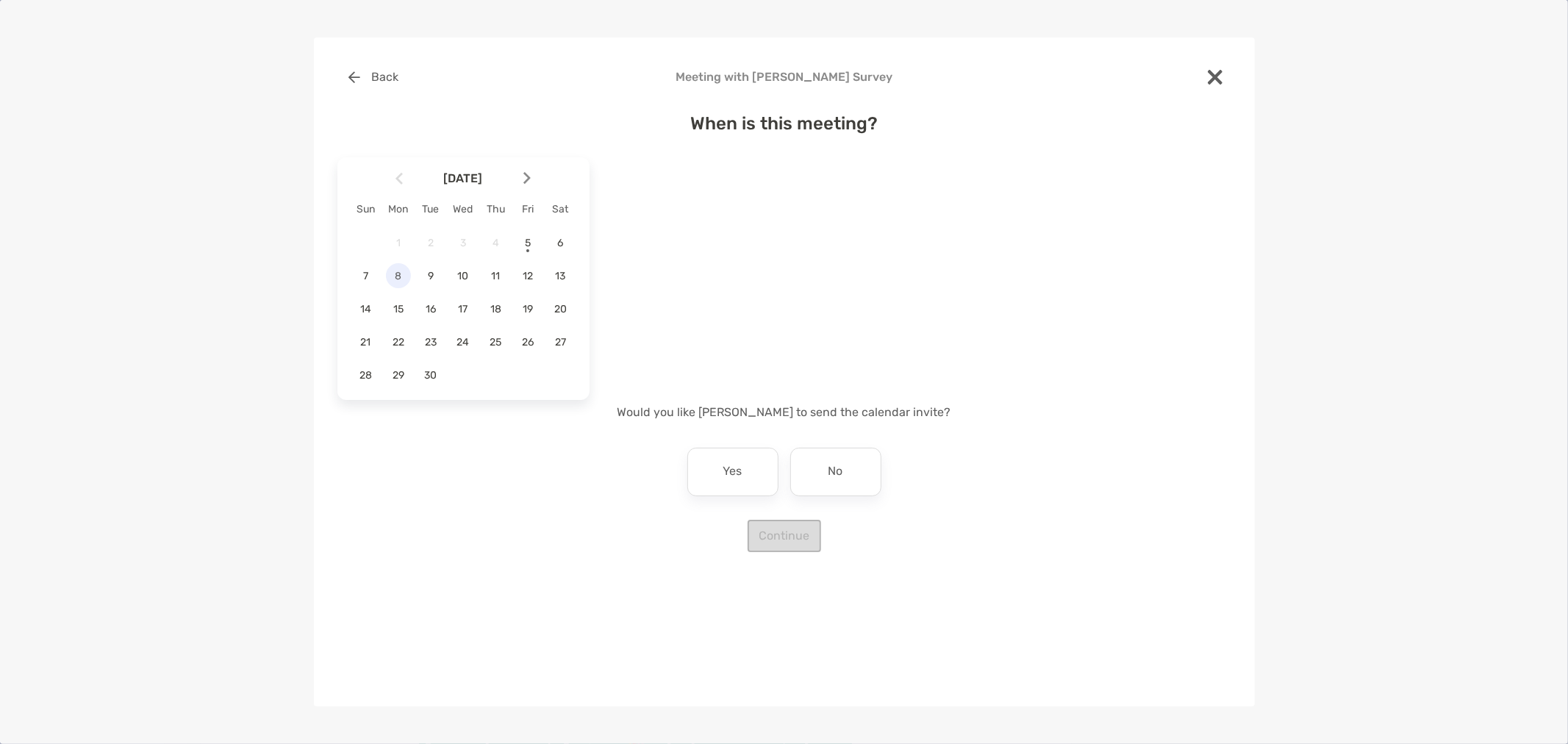
click at [392, 287] on div "8" at bounding box center [398, 275] width 25 height 25
click at [834, 473] on p "No" at bounding box center [835, 472] width 15 height 23
click at [391, 282] on div "8" at bounding box center [398, 275] width 25 height 25
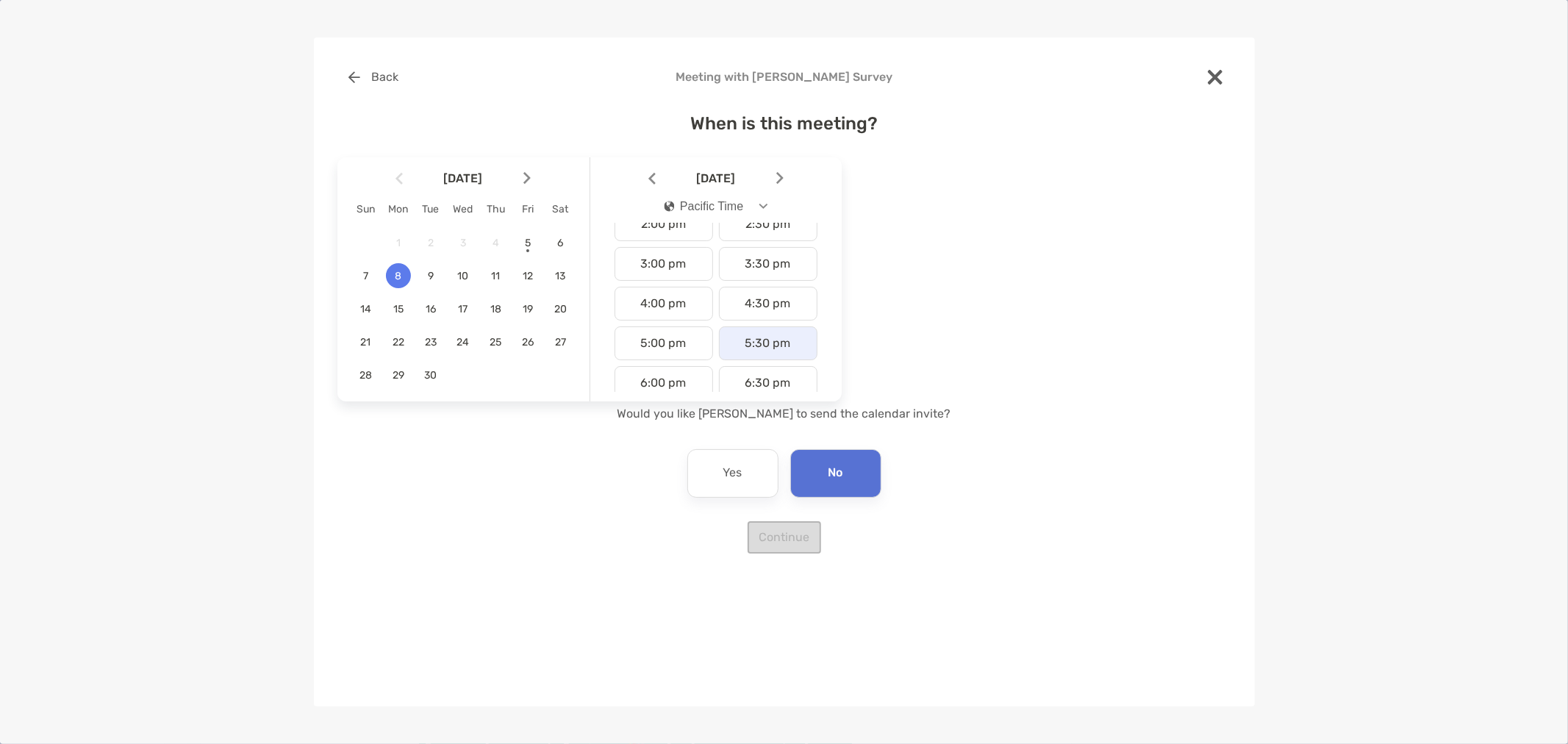
scroll to position [490, 0]
drag, startPoint x: 666, startPoint y: 275, endPoint x: 730, endPoint y: 326, distance: 81.8
click at [666, 275] on div "1:00 pm" at bounding box center [664, 266] width 99 height 34
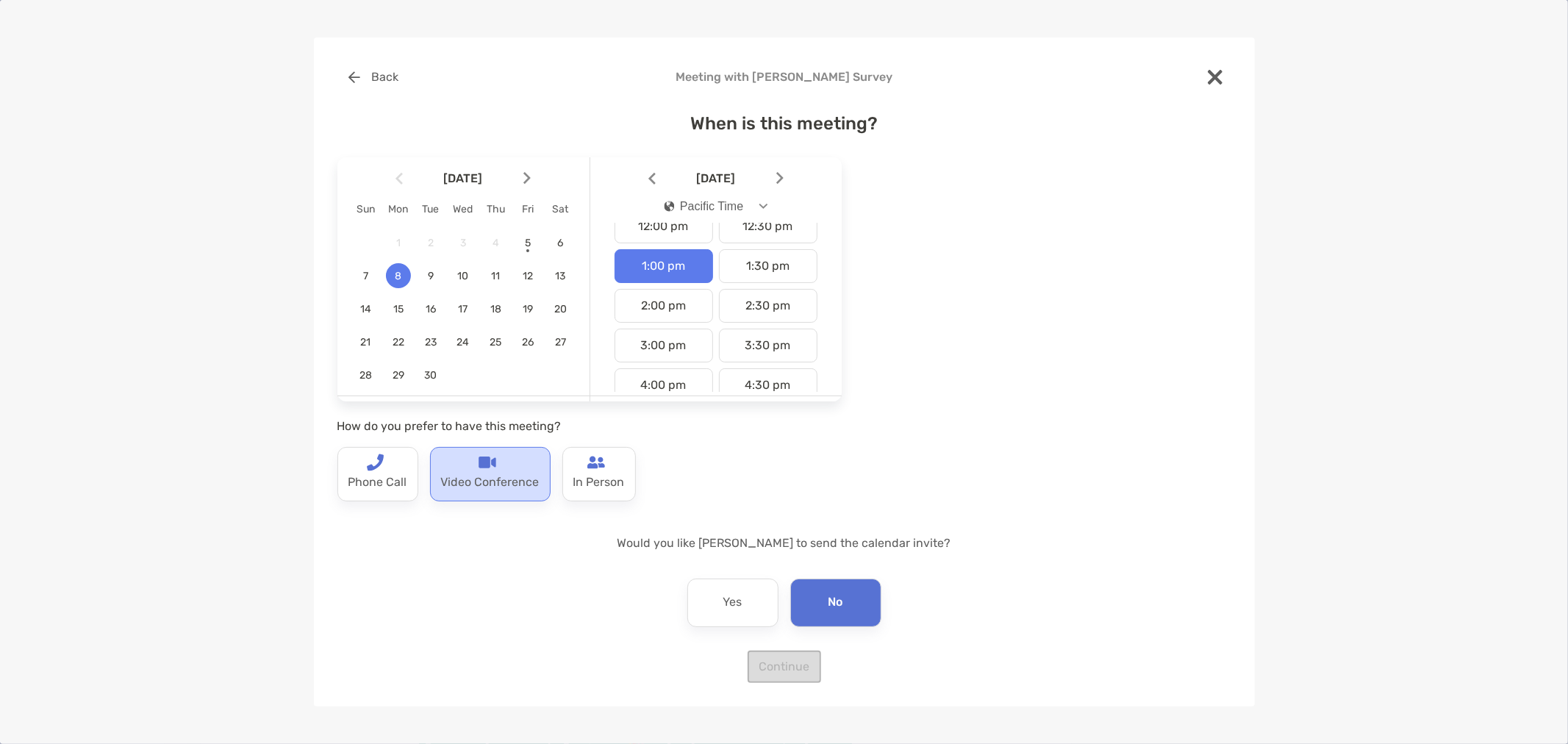
click at [463, 483] on p "Video Conference" at bounding box center [490, 483] width 99 height 23
click at [775, 665] on button "Continue" at bounding box center [784, 667] width 74 height 32
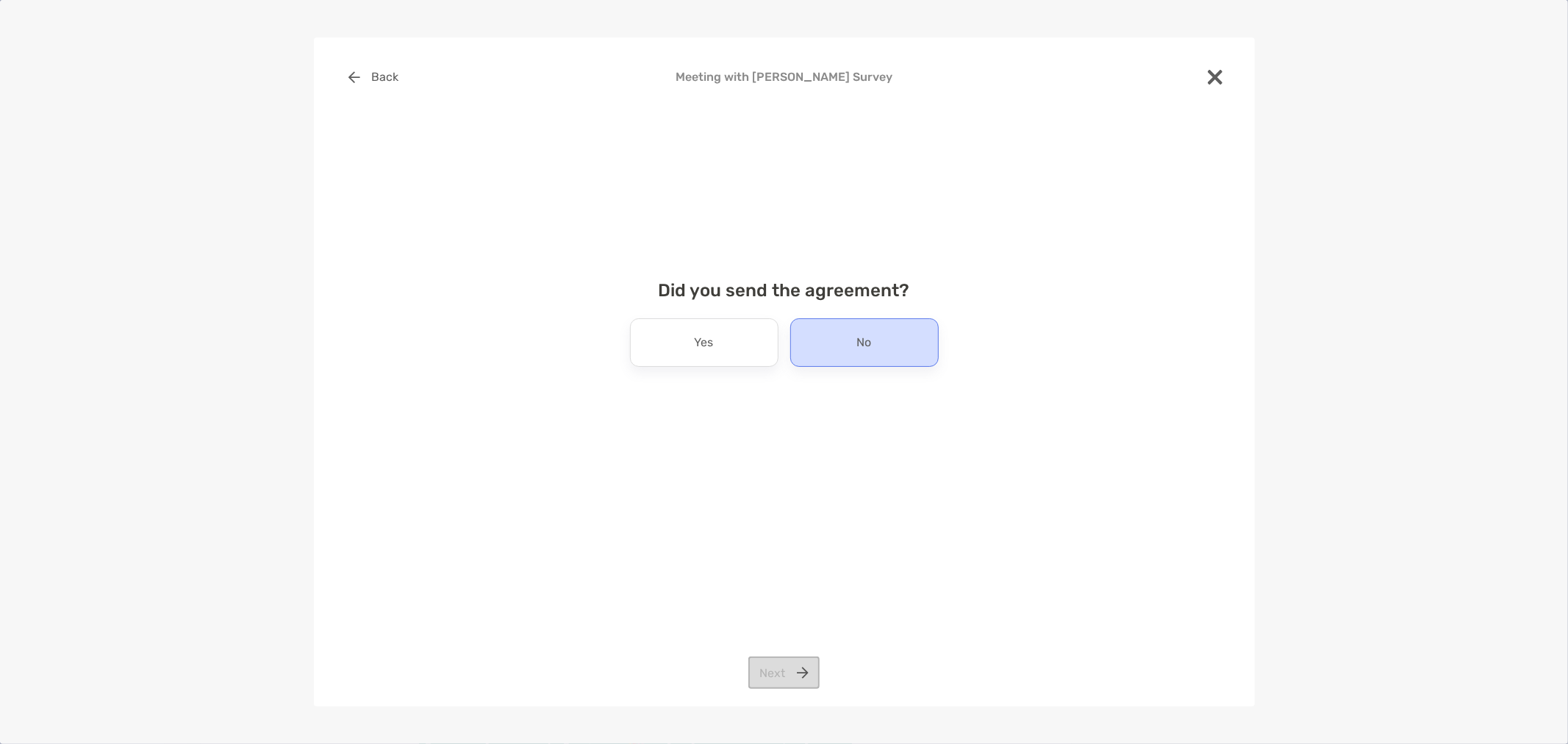
click at [849, 356] on div "No" at bounding box center [864, 343] width 149 height 49
click at [788, 677] on button "Next" at bounding box center [784, 672] width 71 height 32
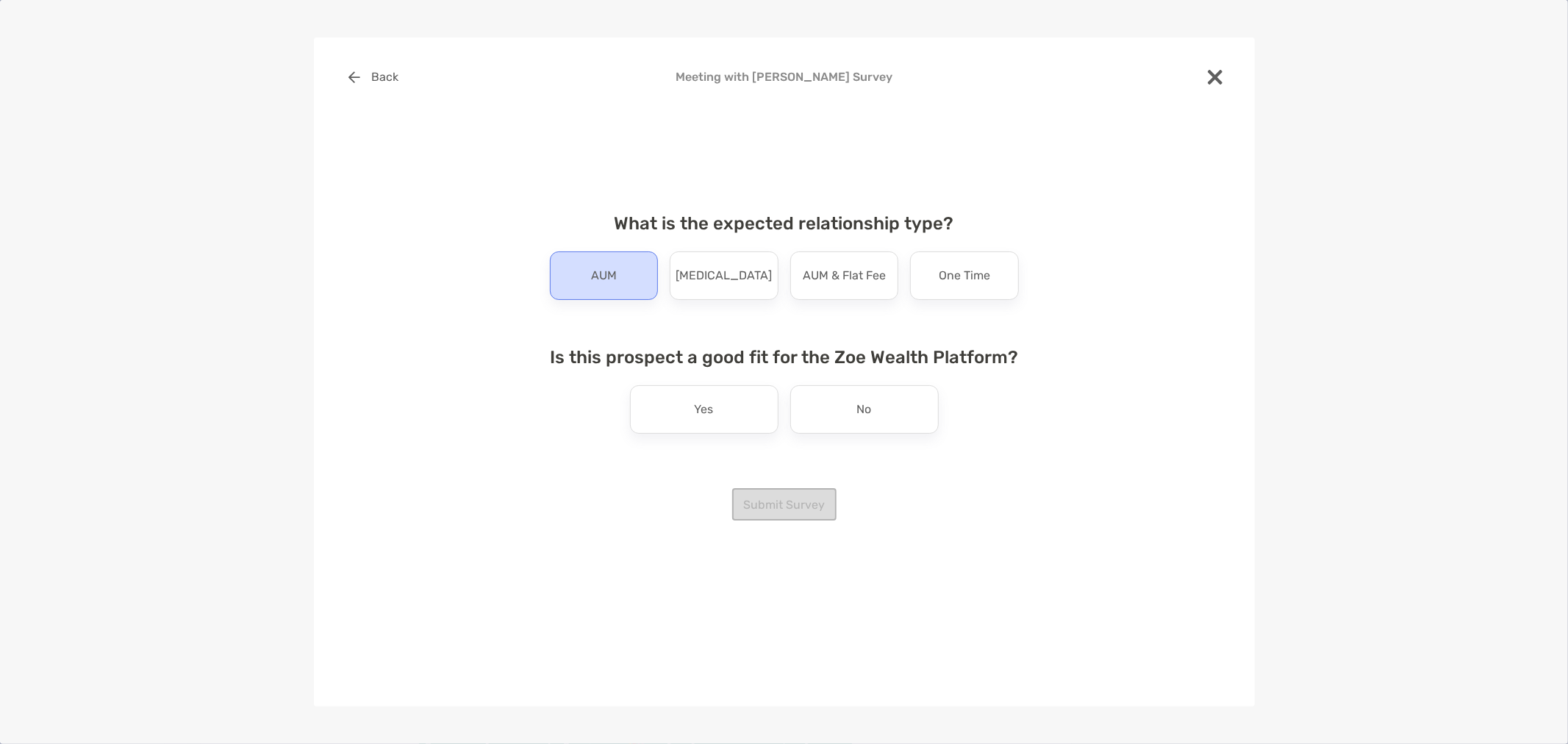
click at [603, 288] on div "AUM" at bounding box center [604, 275] width 109 height 49
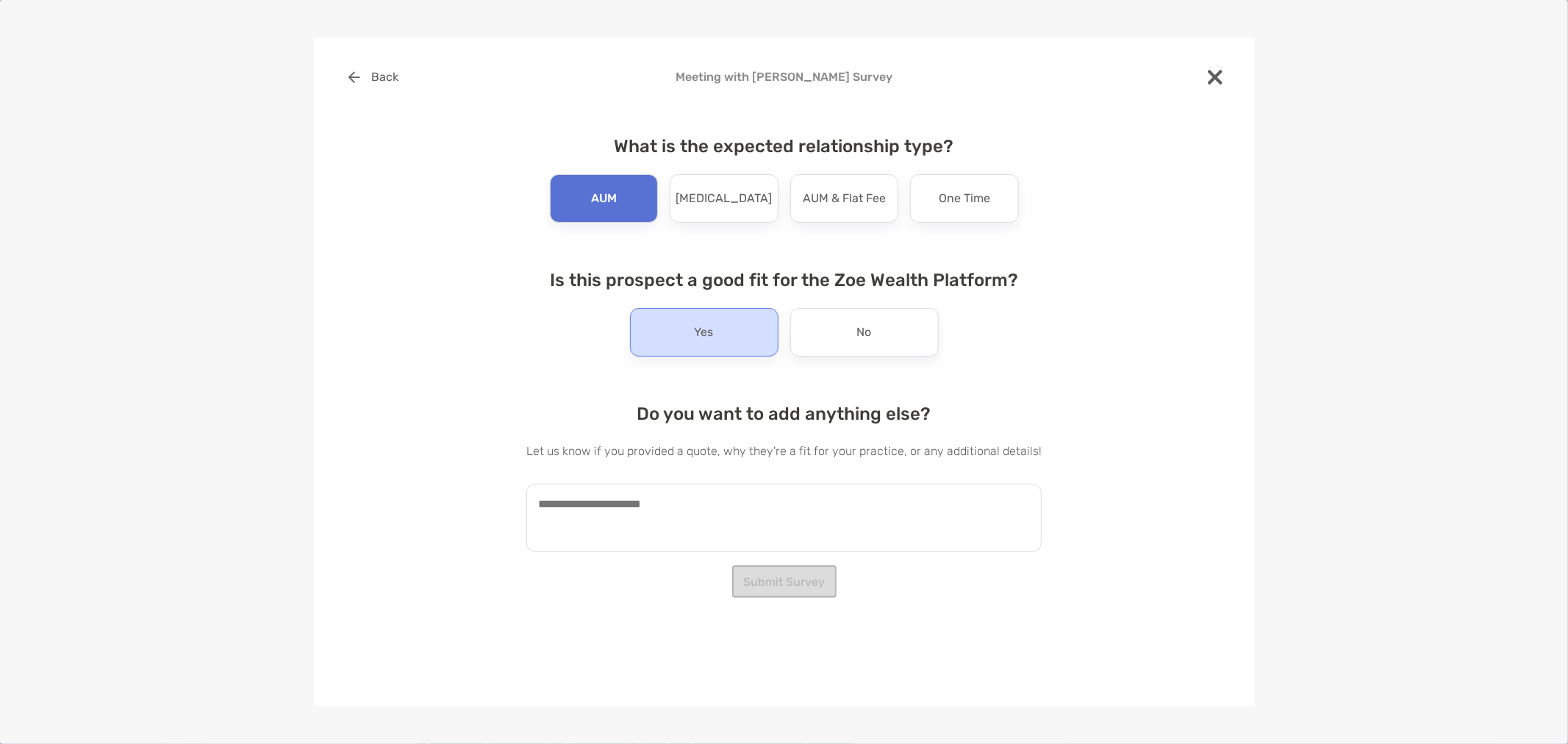
click at [716, 349] on div "Yes" at bounding box center [704, 332] width 149 height 49
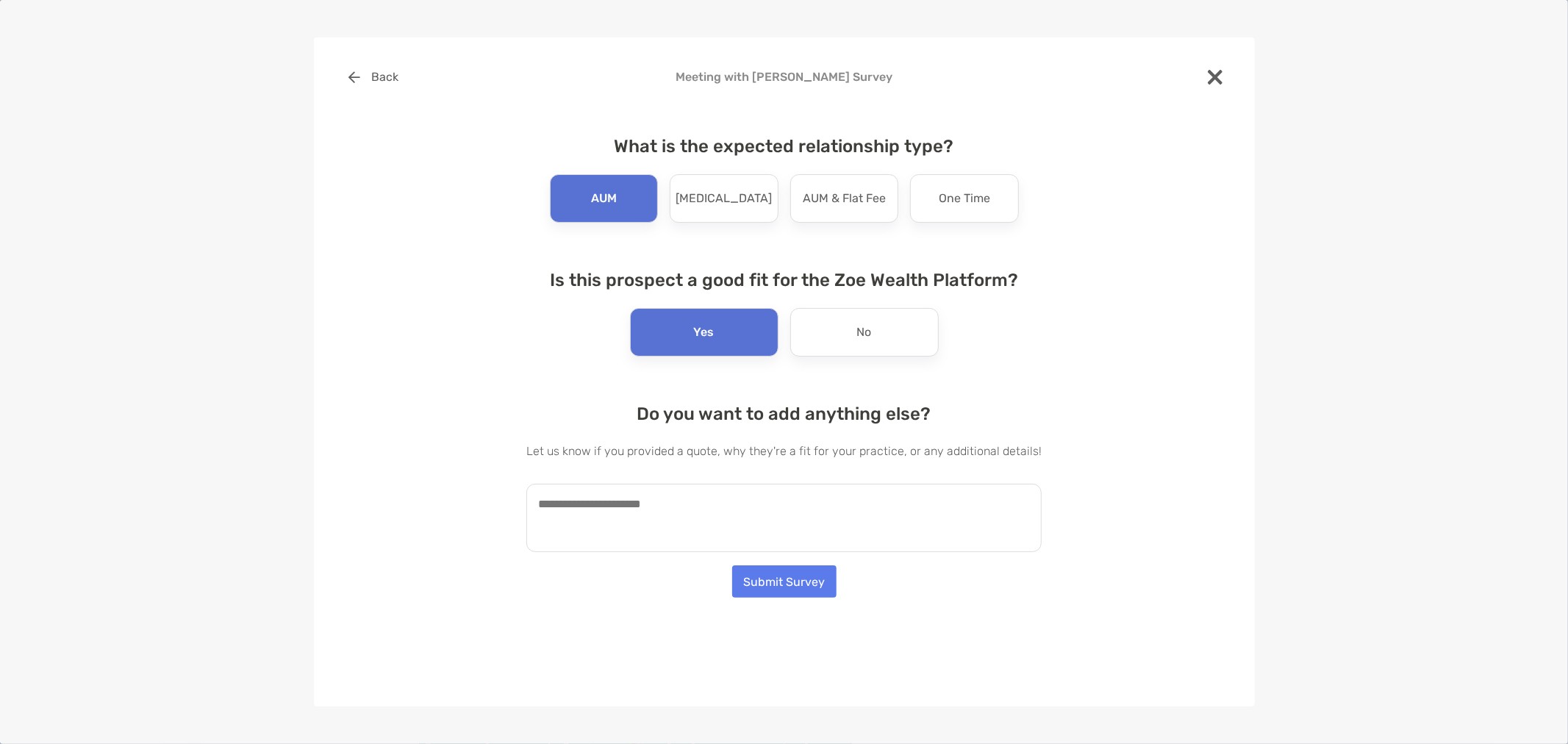
click at [804, 534] on textarea at bounding box center [784, 517] width 515 height 68
click at [674, 524] on textarea "**********" at bounding box center [777, 517] width 501 height 68
type textarea "**********"
click at [779, 573] on button "Submit Survey" at bounding box center [784, 581] width 104 height 32
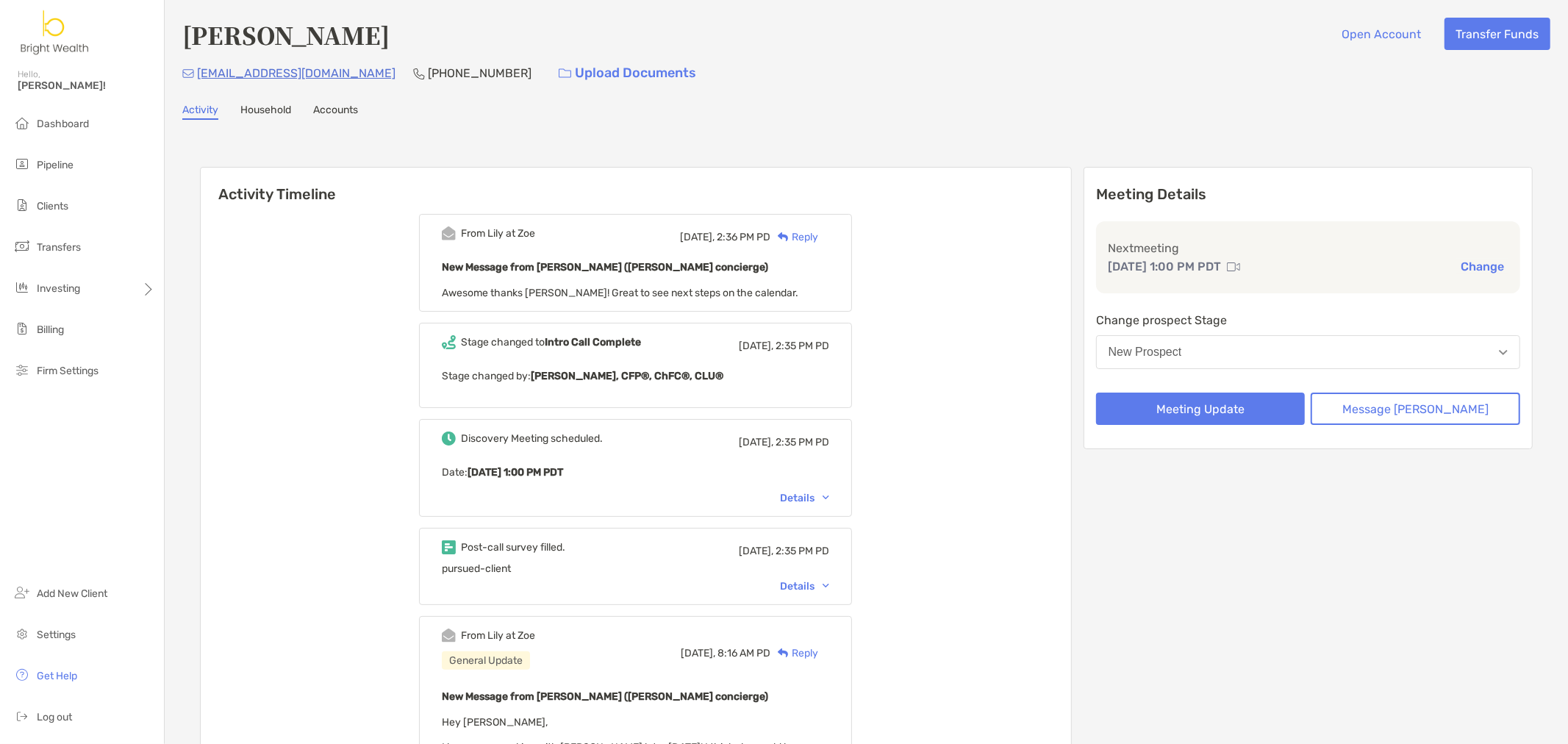
click at [827, 501] on div "Details" at bounding box center [804, 498] width 49 height 13
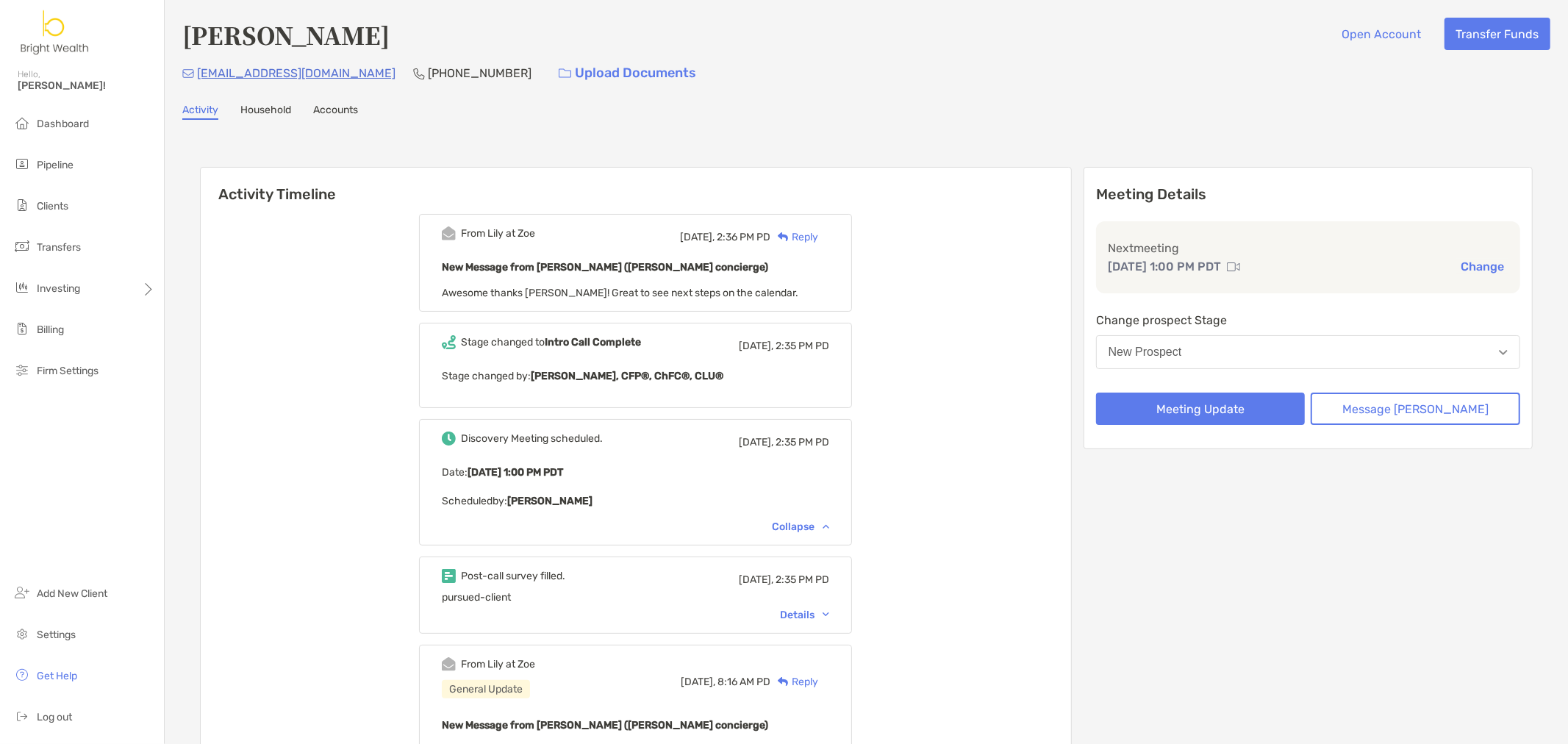
click at [829, 612] on div "Details" at bounding box center [804, 615] width 49 height 13
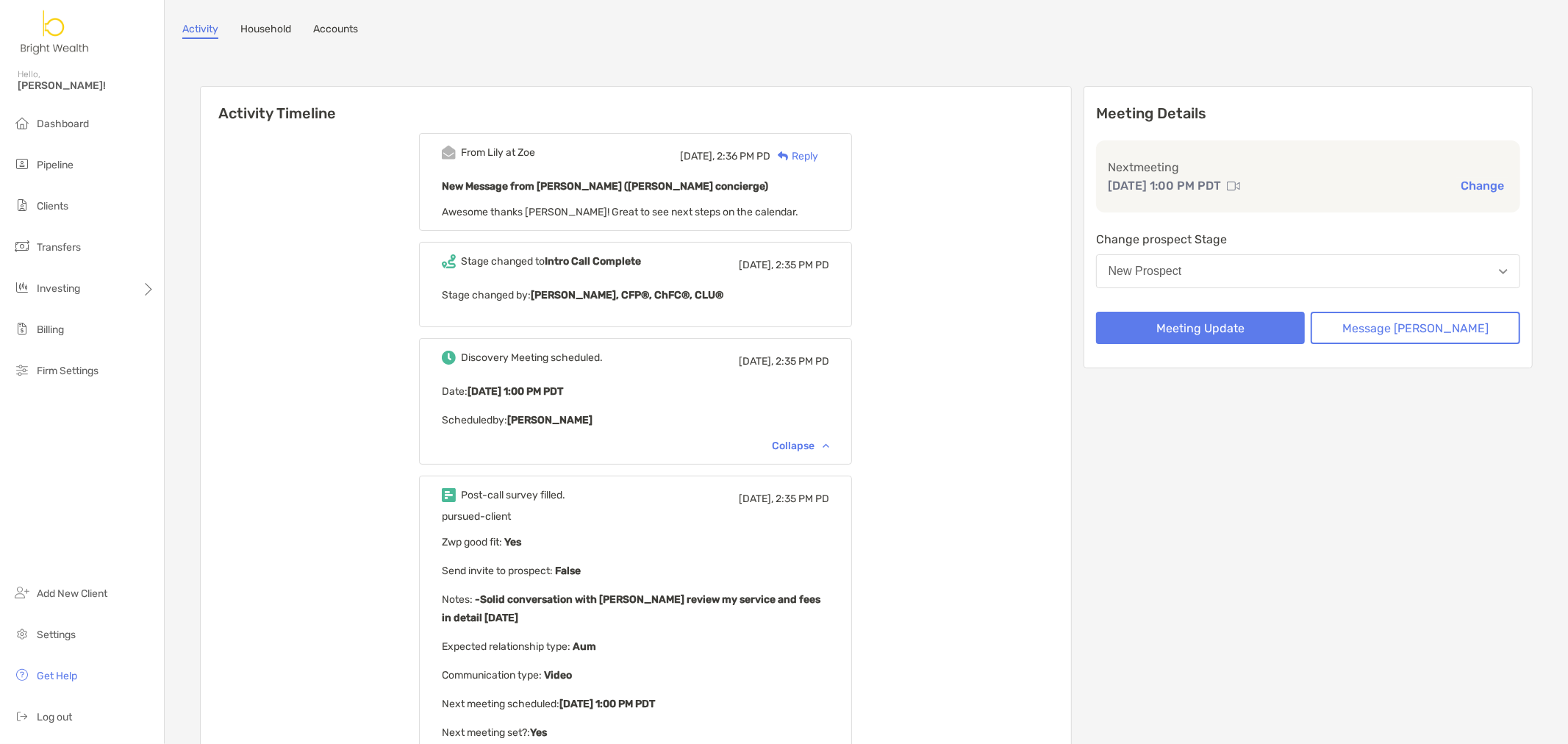
scroll to position [81, 0]
drag, startPoint x: 500, startPoint y: 596, endPoint x: 555, endPoint y: 609, distance: 56.5
click at [554, 607] on p "Notes : -Solid conversation with Jae -Will review my service and fees in detail…" at bounding box center [635, 608] width 387 height 37
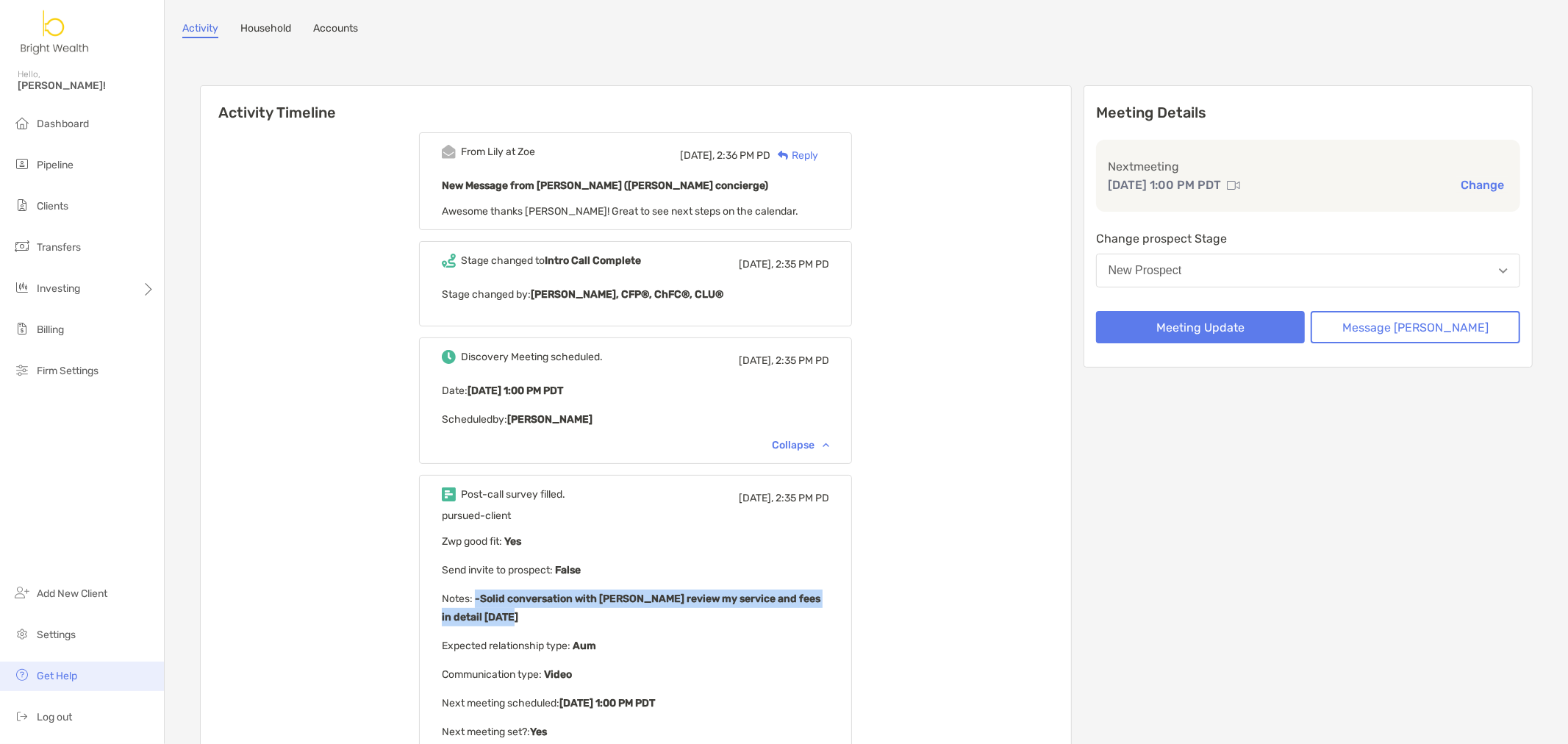
copy b "-Solid conversation with Jae -Will review my service and fees in detail on Mond…"
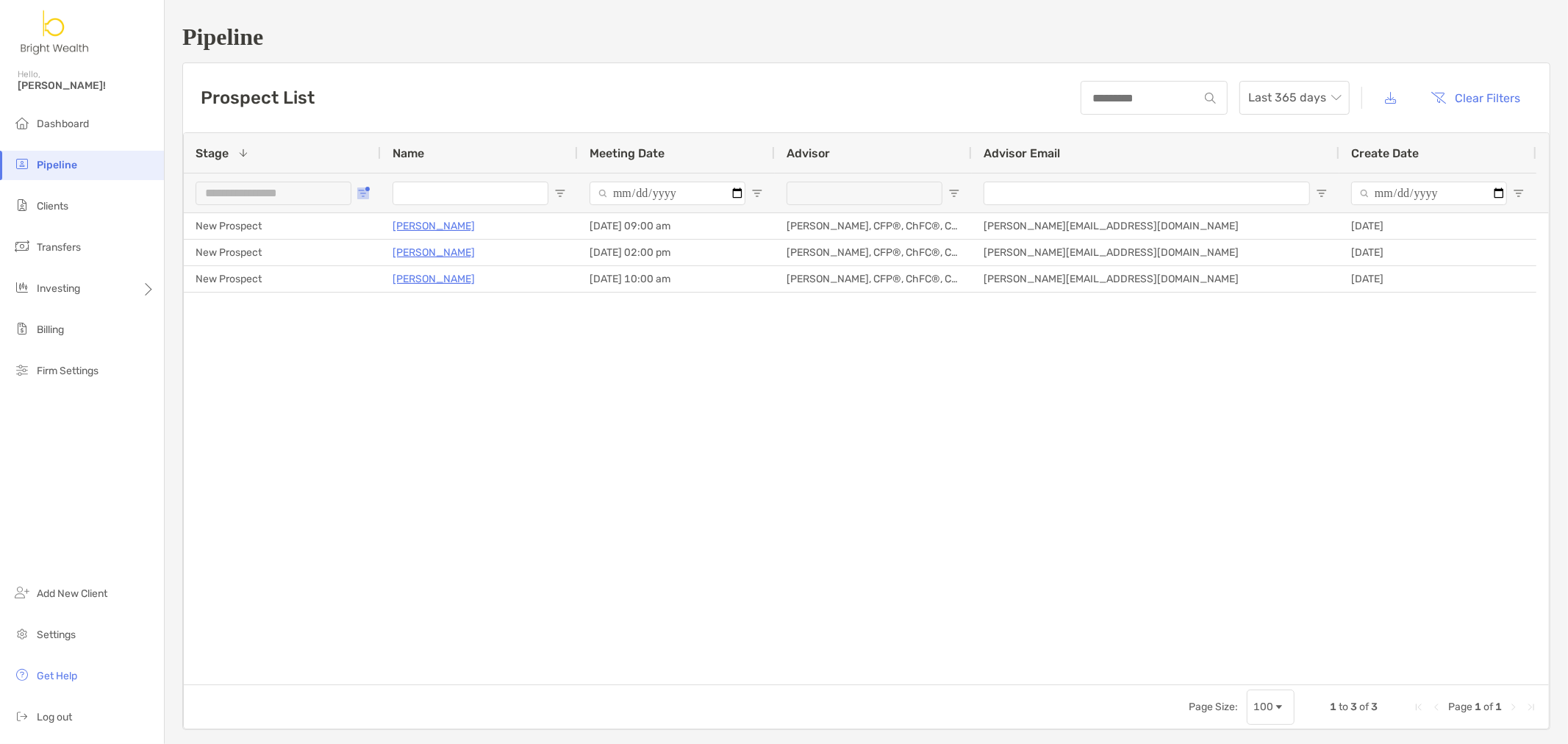
click at [368, 191] on button "Open Filter Menu" at bounding box center [363, 193] width 12 height 12
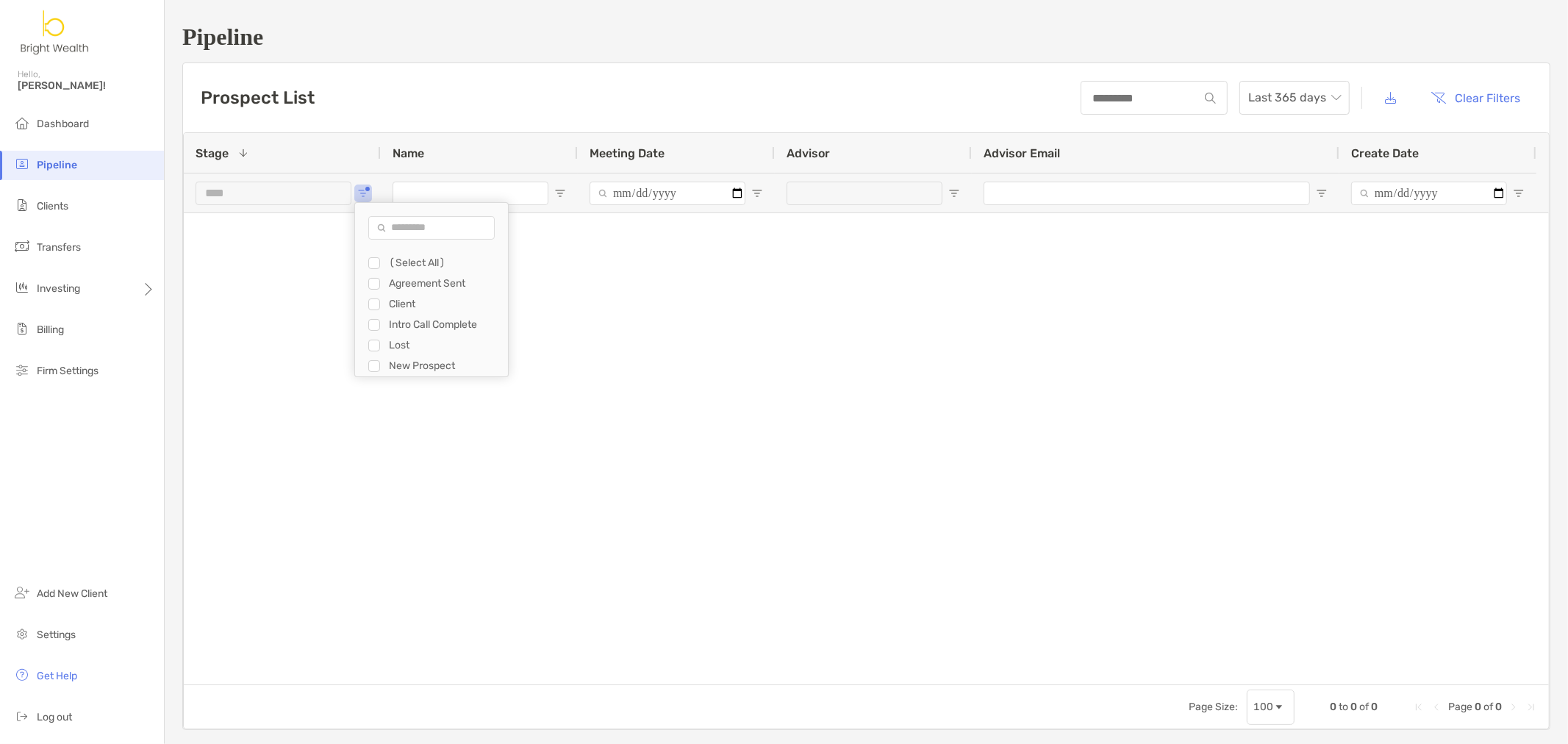
click at [380, 324] on div "Intro Call Complete" at bounding box center [438, 325] width 140 height 20
click at [362, 322] on div "Intro Call Complete" at bounding box center [431, 325] width 152 height 20
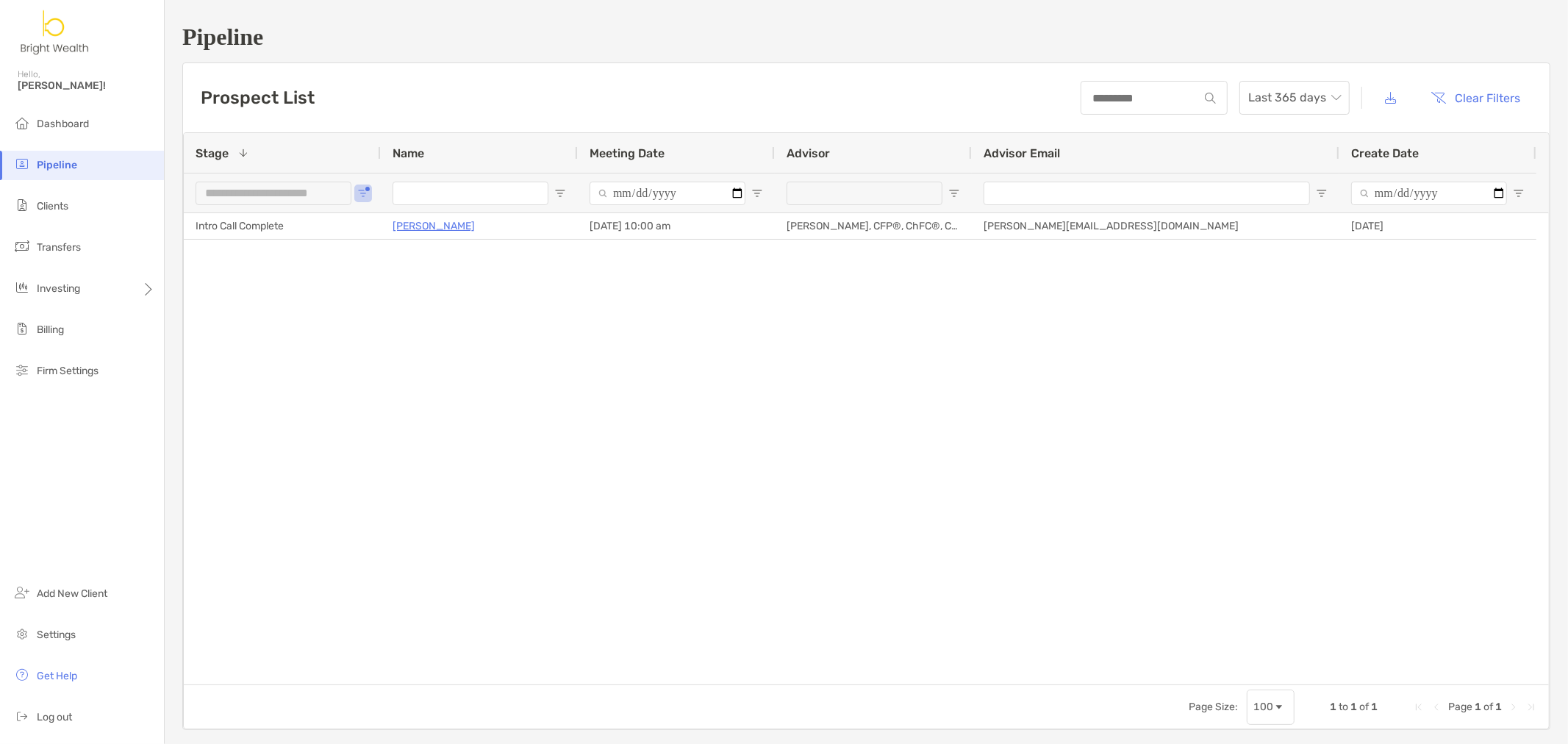
click at [796, 336] on div "Intro Call Complete Jennifer Lopez 08/27/2025 - 10:00 am Henry Hoang, CFP®, ChF…" at bounding box center [866, 449] width 1365 height 471
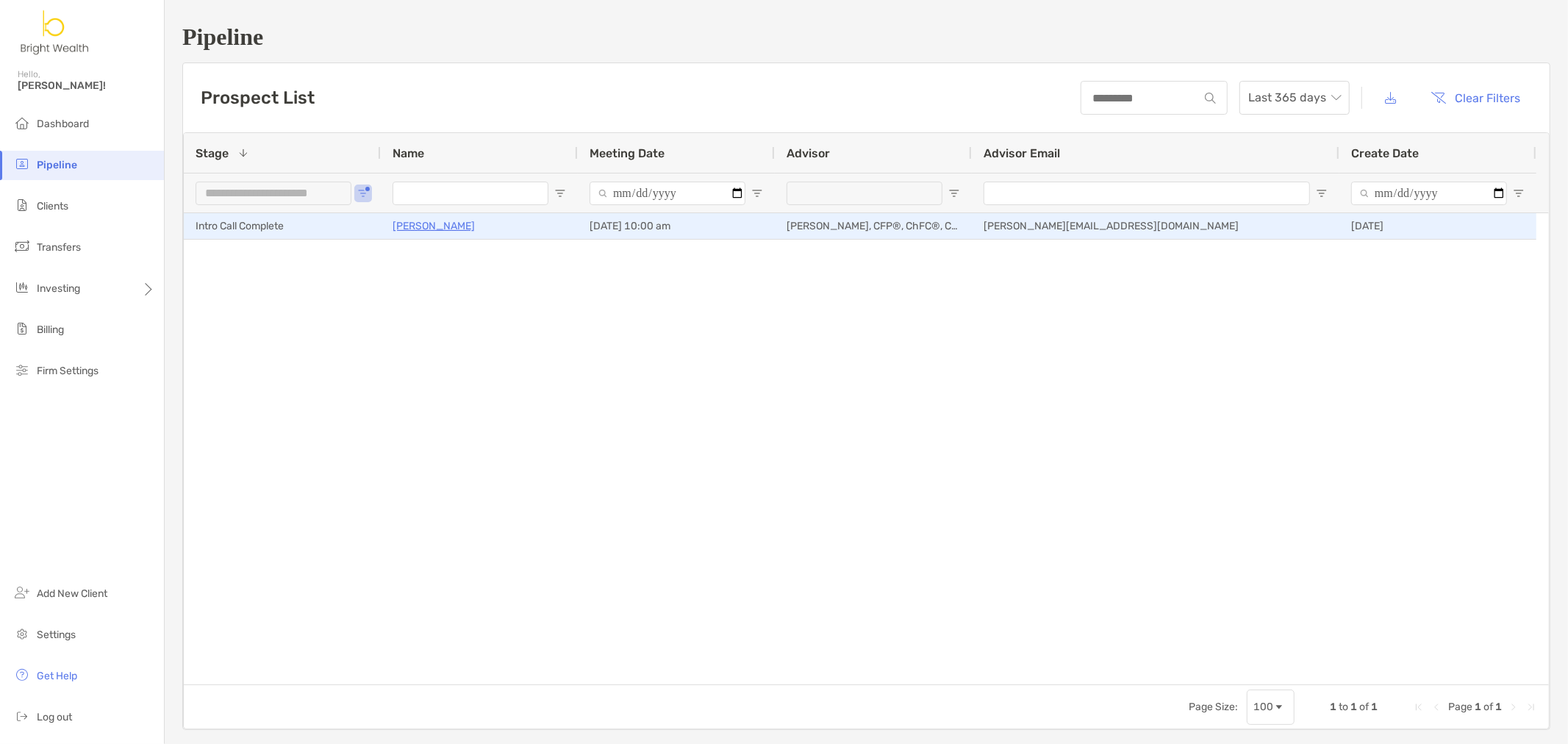
click at [436, 225] on p "[PERSON_NAME]" at bounding box center [433, 225] width 82 height 18
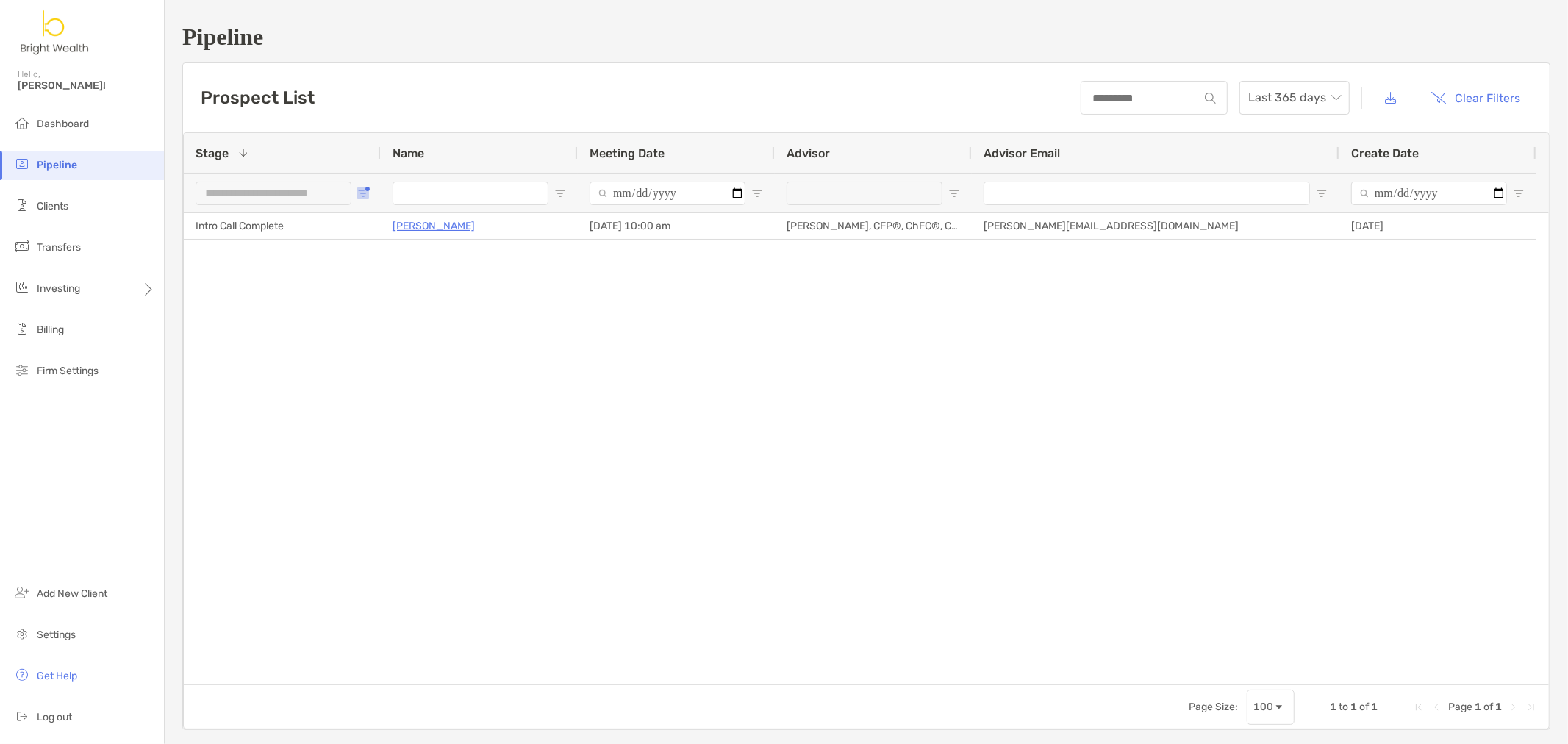
click at [358, 192] on span "Open Filter Menu" at bounding box center [363, 193] width 12 height 12
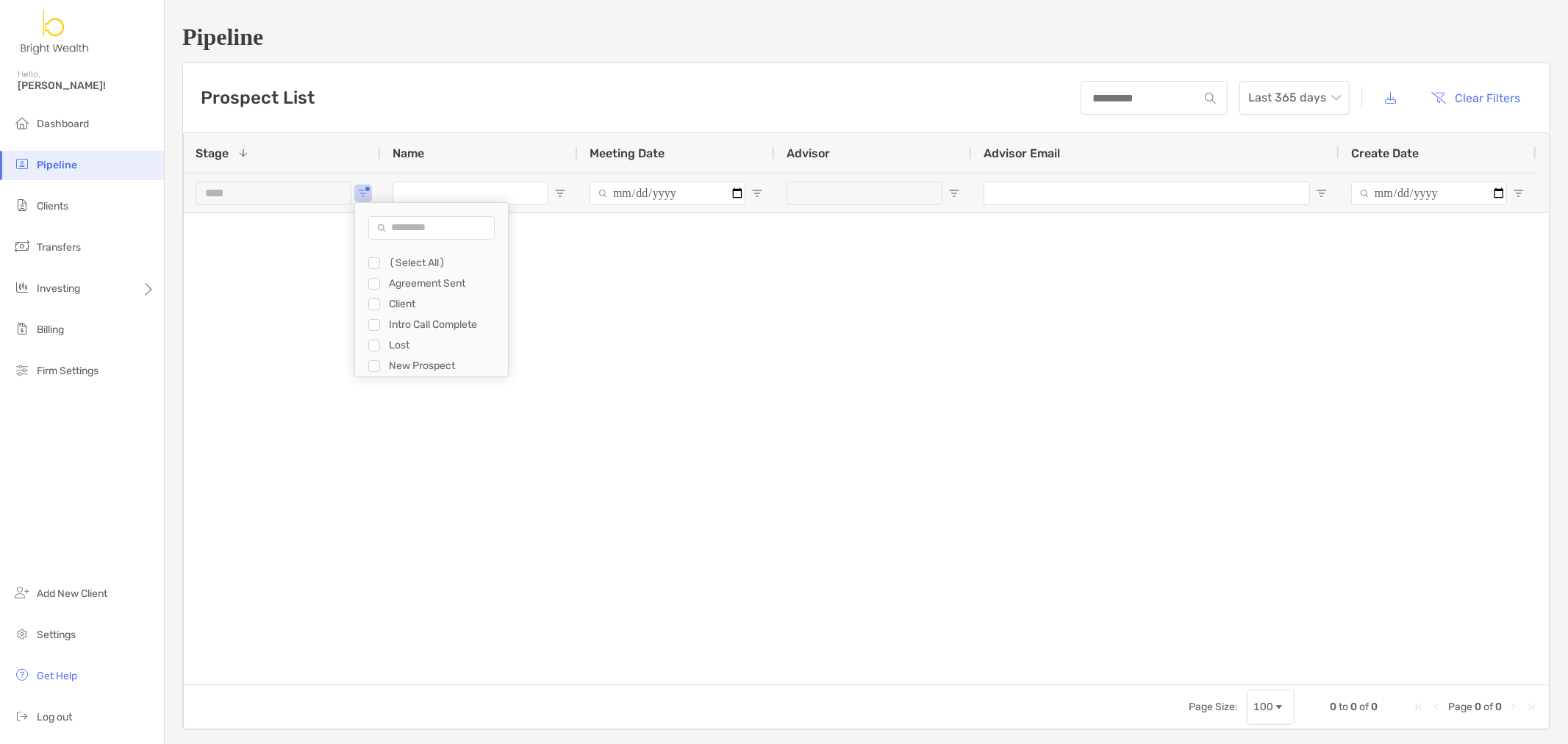
type input "**********"
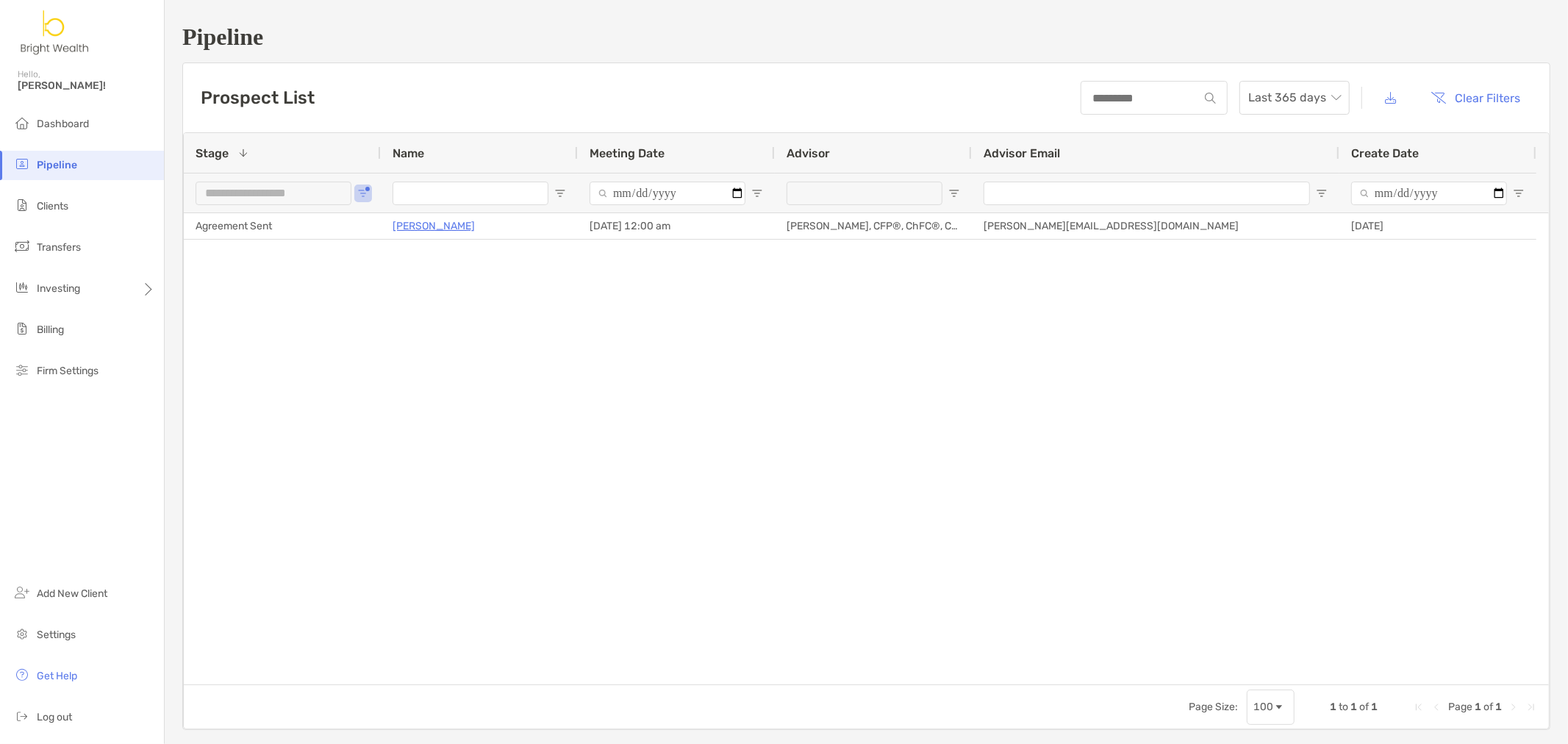
click at [629, 350] on div "Agreement Sent Ronjay Quibilan 08/18/2025 - 12:00 am Henry Hoang, CFP®, ChFC®, …" at bounding box center [866, 449] width 1365 height 471
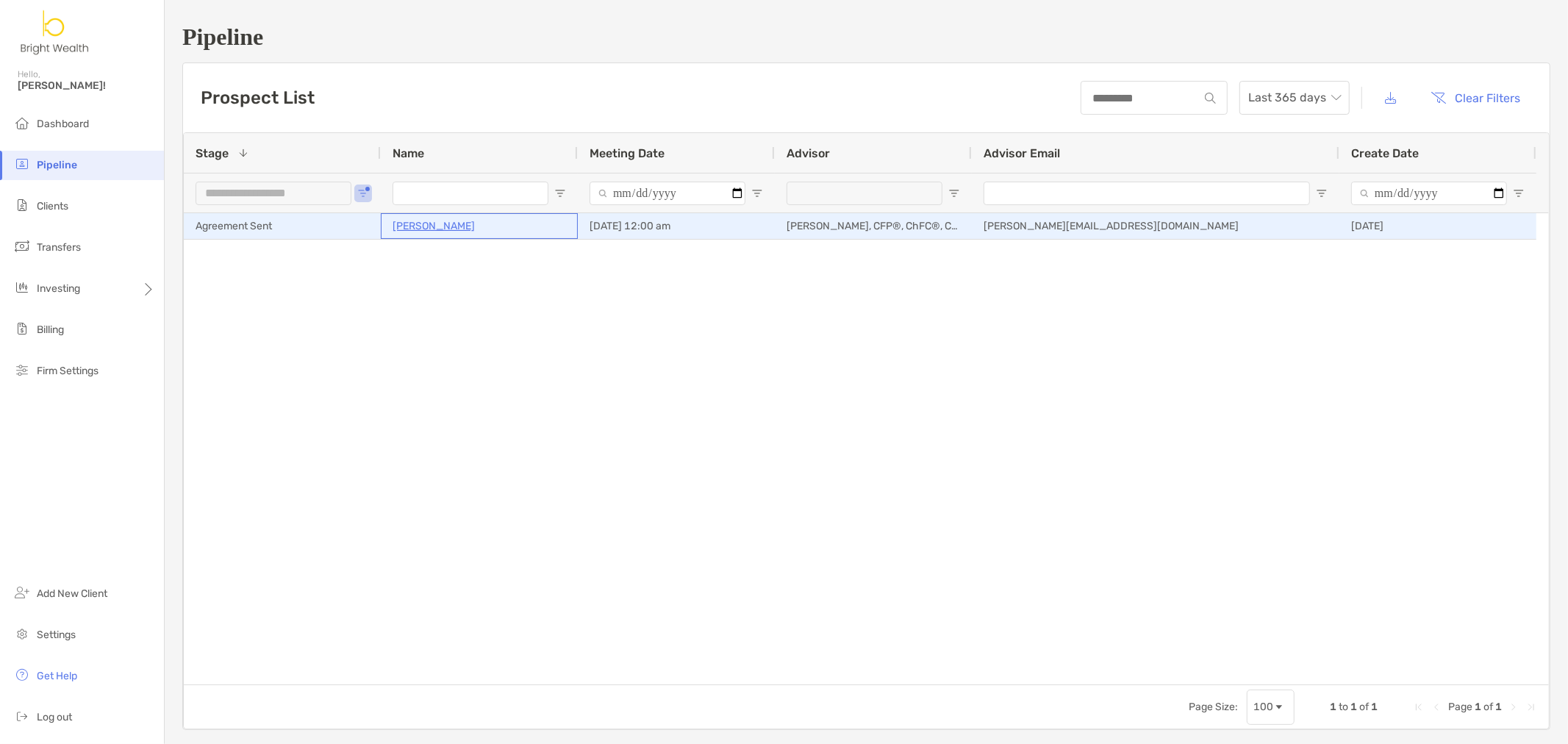
click at [441, 232] on p "Ronjay Quibilan" at bounding box center [433, 225] width 82 height 18
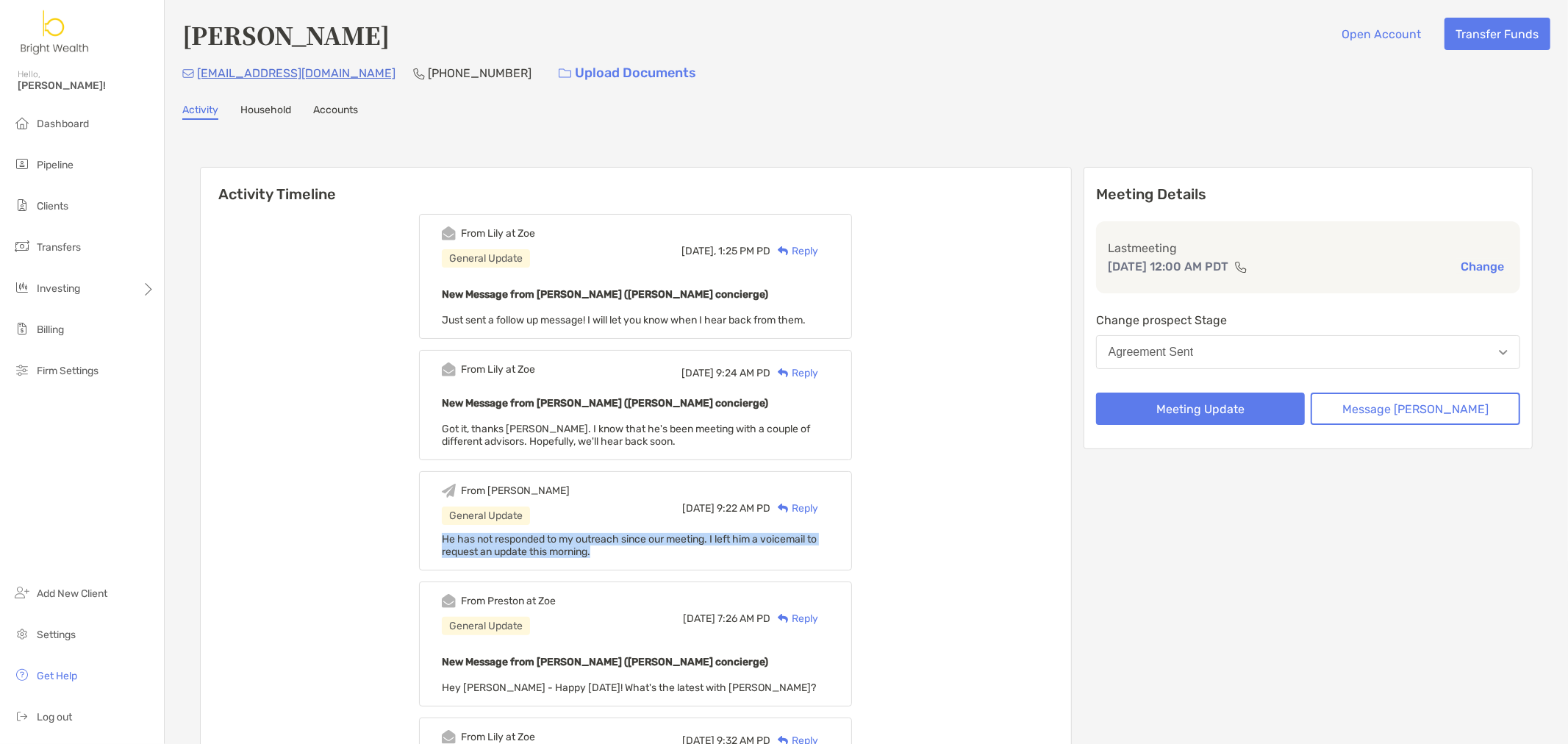
drag, startPoint x: 645, startPoint y: 550, endPoint x: 440, endPoint y: 542, distance: 205.2
click at [440, 542] on div "From [PERSON_NAME] General Update [DATE] 9:22 AM PD Reply He has not responded …" at bounding box center [636, 520] width 433 height 99
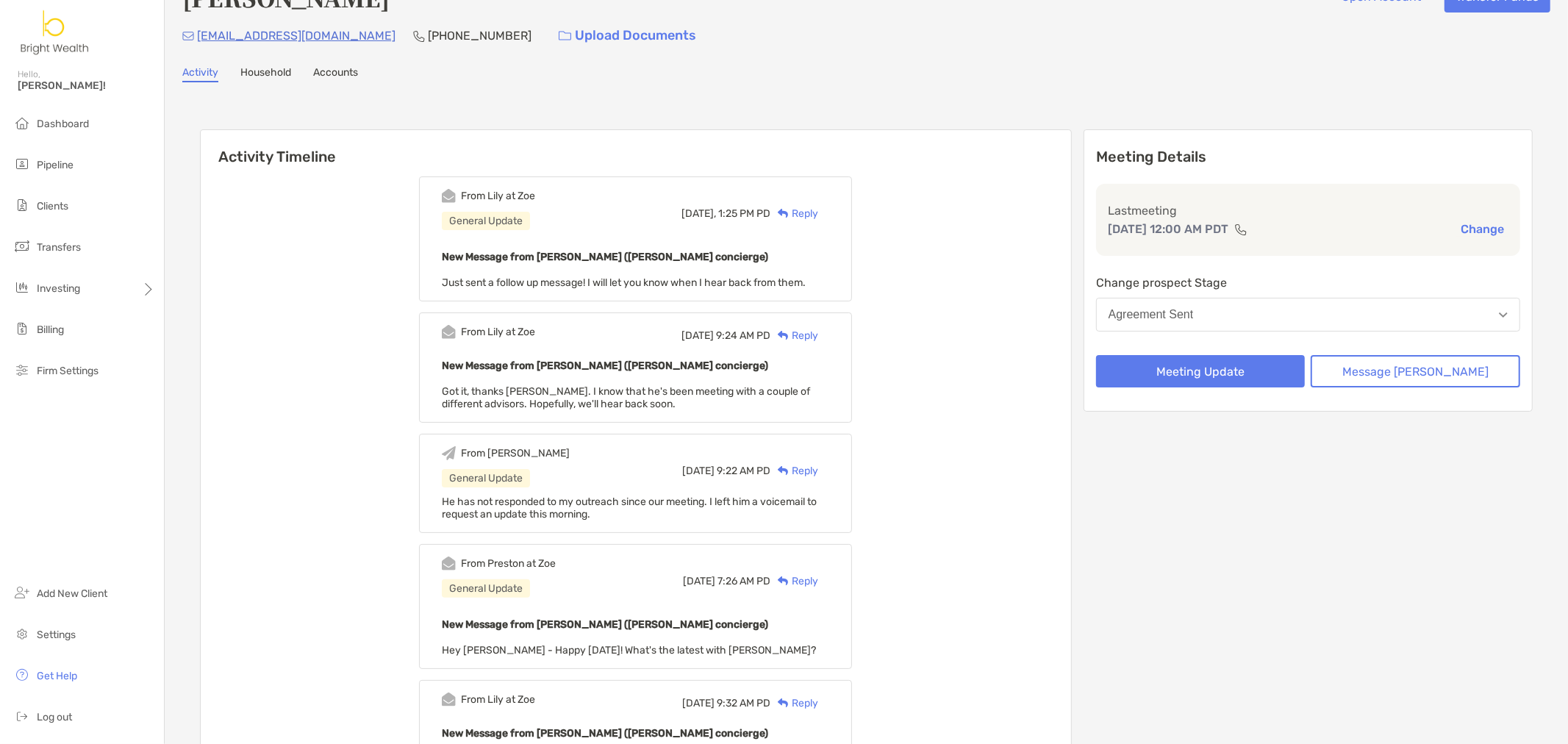
scroll to position [0, 0]
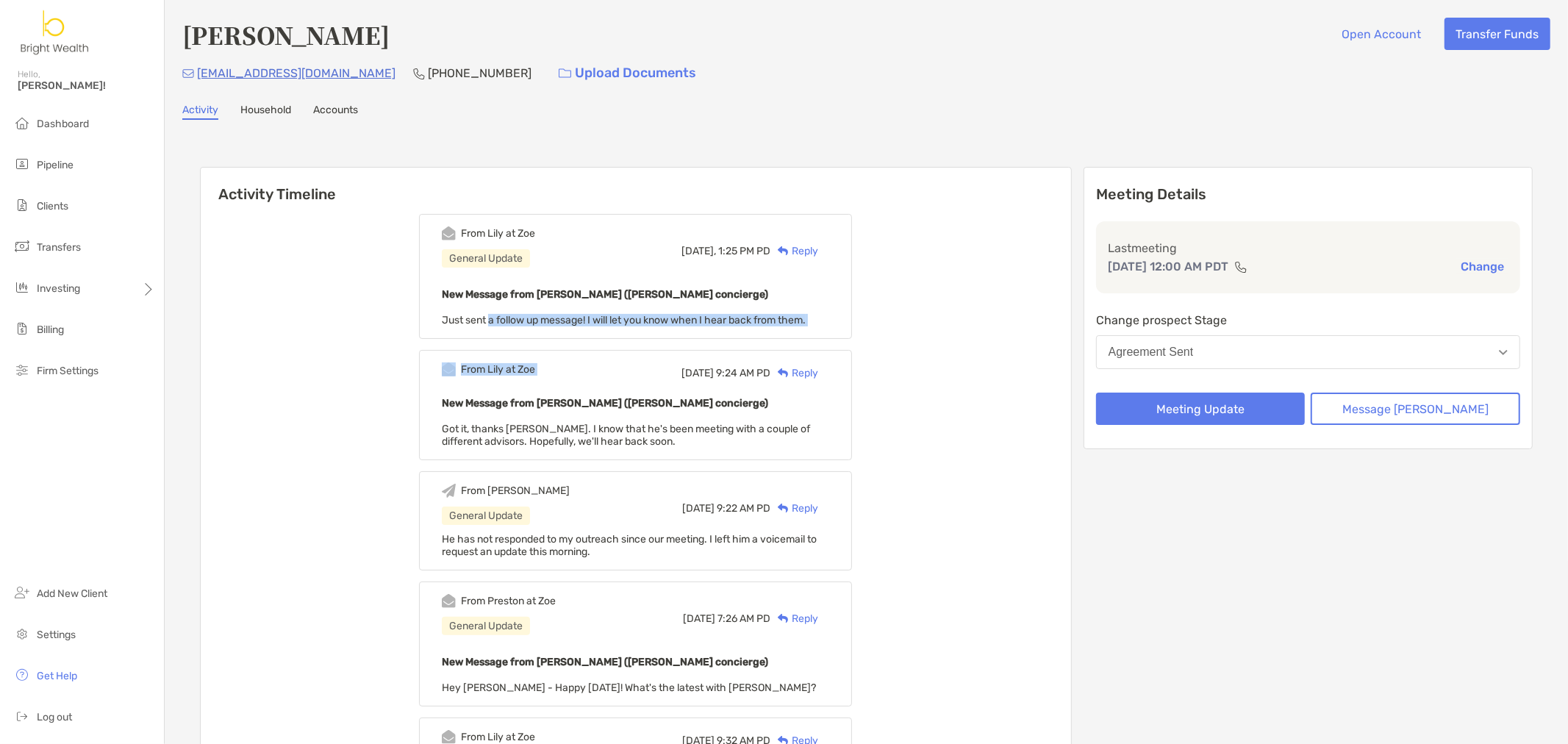
drag, startPoint x: 510, startPoint y: 326, endPoint x: 676, endPoint y: 343, distance: 166.9
